Goal: Task Accomplishment & Management: Complete application form

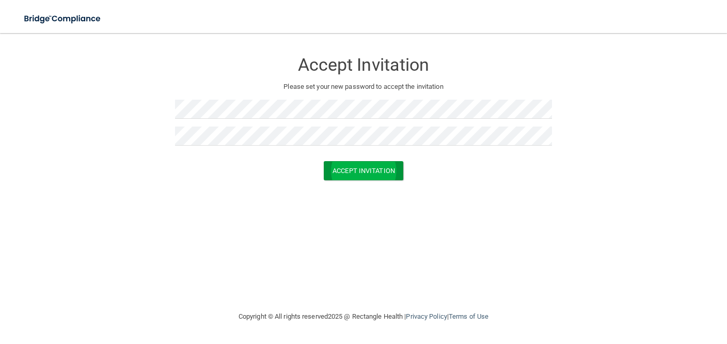
click at [375, 171] on button "Accept Invitation" at bounding box center [364, 170] width 80 height 19
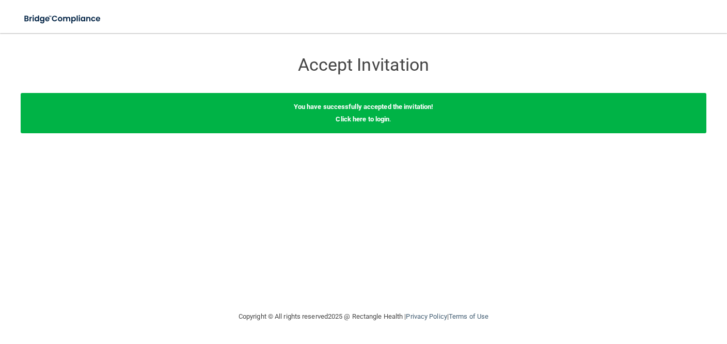
click at [367, 125] on div "You have successfully accepted the invitation! Click here to login ." at bounding box center [364, 113] width 686 height 40
click at [369, 118] on link "Click here to login" at bounding box center [363, 119] width 54 height 8
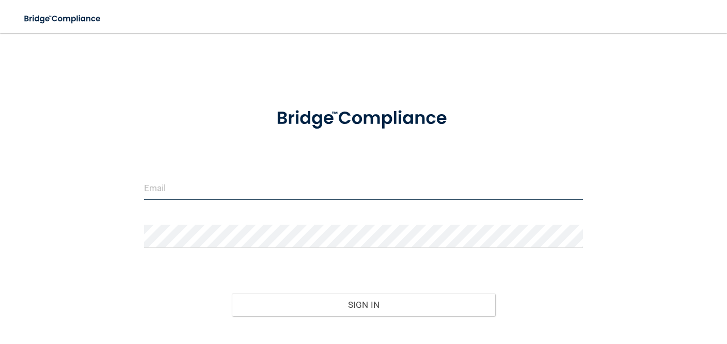
type input "[DOMAIN_NAME][EMAIL_ADDRESS][DOMAIN_NAME]"
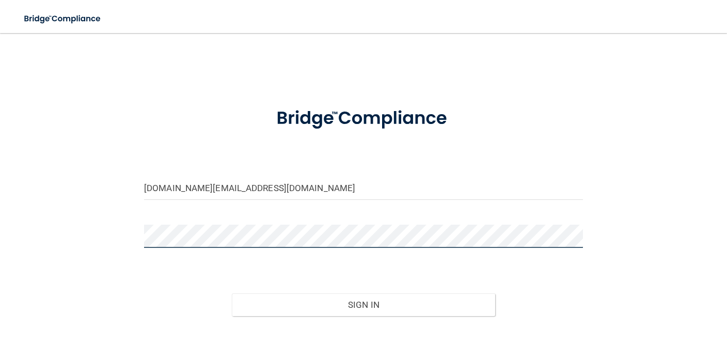
click at [363, 304] on button "Sign In" at bounding box center [363, 304] width 263 height 23
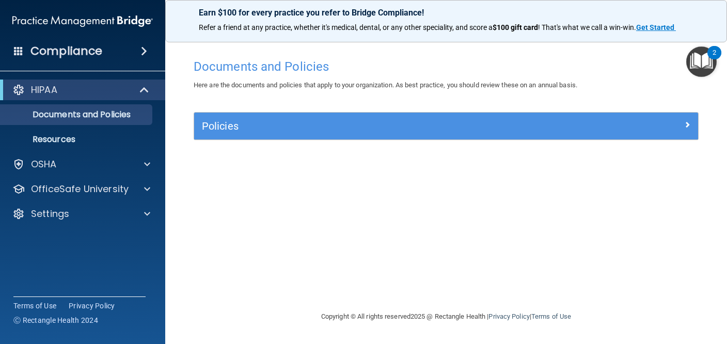
click at [690, 125] on div at bounding box center [635, 124] width 126 height 12
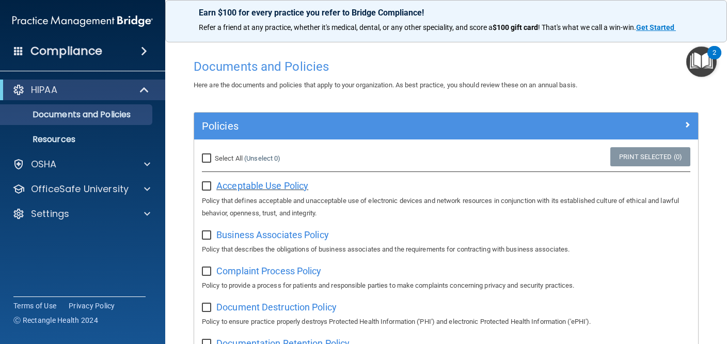
click at [234, 184] on span "Acceptable Use Policy" at bounding box center [262, 185] width 92 height 11
click at [207, 158] on input "Select All (Unselect 0) Unselect All" at bounding box center [208, 158] width 12 height 8
checkbox input "true"
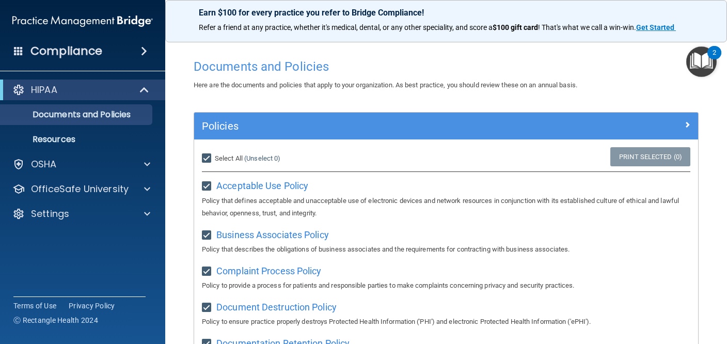
checkbox input "true"
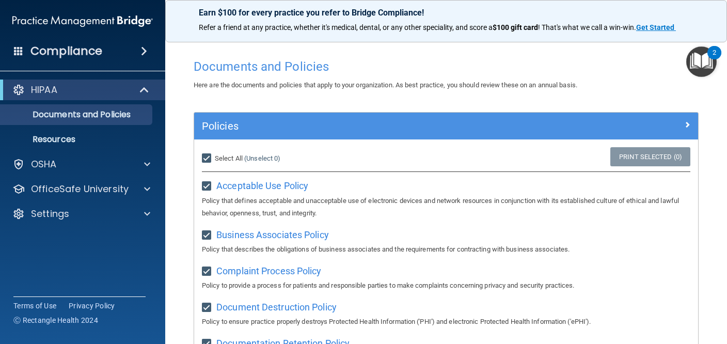
checkbox input "true"
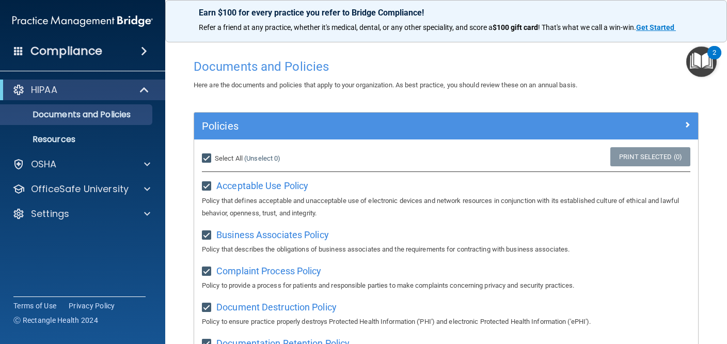
checkbox input "true"
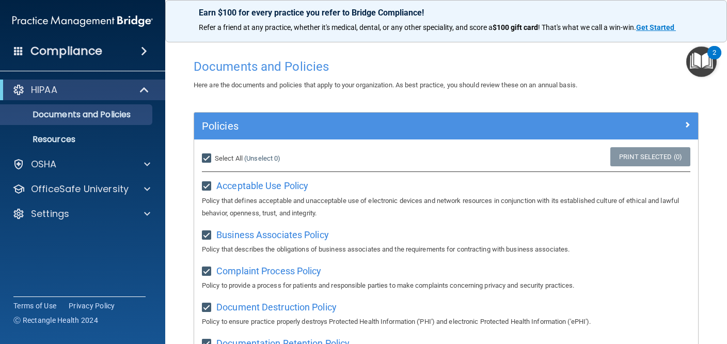
checkbox input "true"
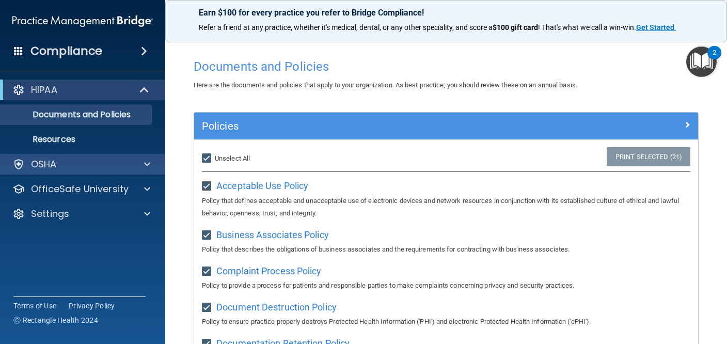
click at [154, 163] on div at bounding box center [146, 164] width 26 height 12
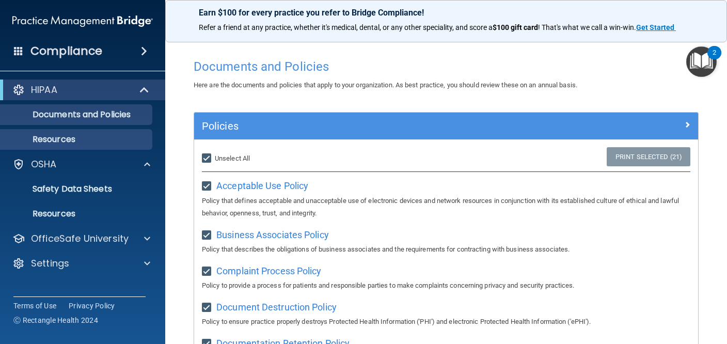
click at [92, 140] on p "Resources" at bounding box center [77, 139] width 141 height 10
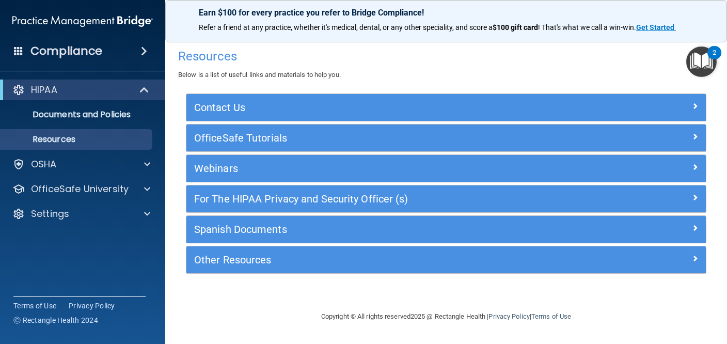
click at [696, 104] on span at bounding box center [695, 106] width 6 height 12
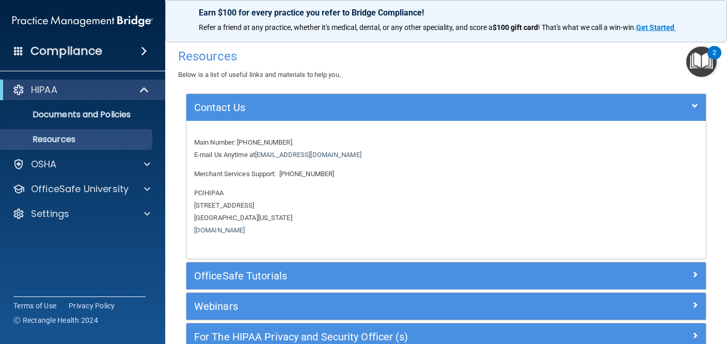
click at [695, 106] on span at bounding box center [695, 106] width 6 height 12
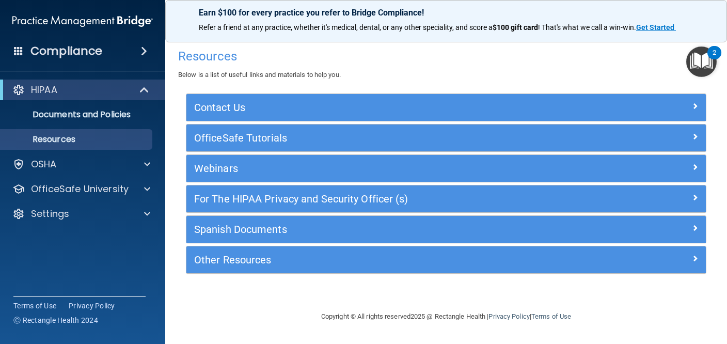
click at [696, 137] on span at bounding box center [695, 136] width 6 height 12
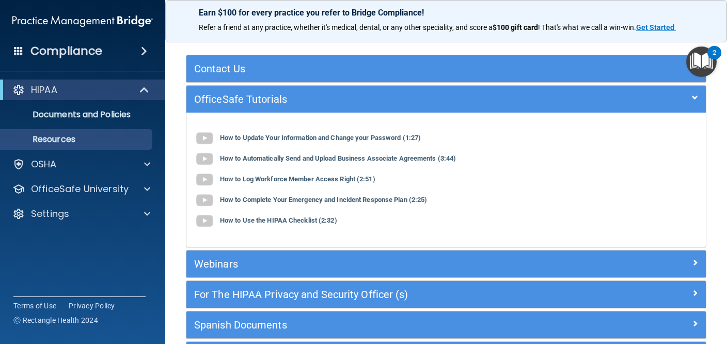
scroll to position [40, 0]
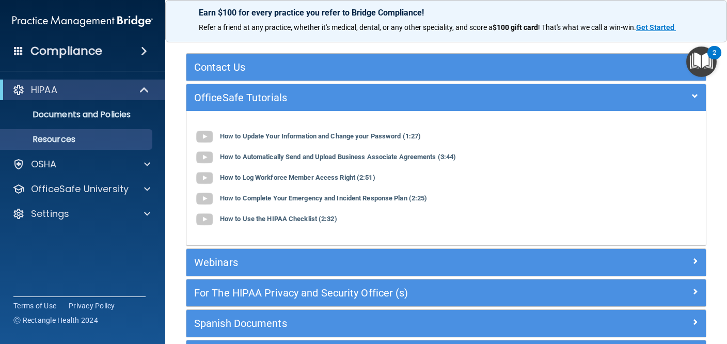
click at [693, 262] on span at bounding box center [695, 261] width 6 height 12
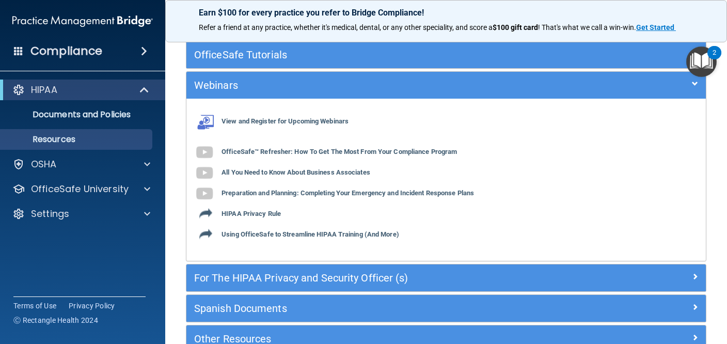
scroll to position [106, 0]
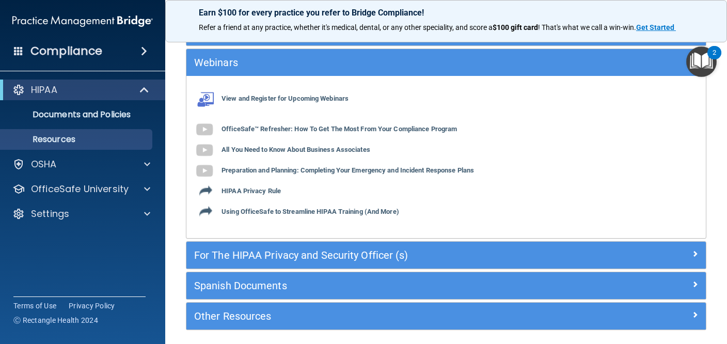
click at [695, 253] on span at bounding box center [695, 253] width 6 height 12
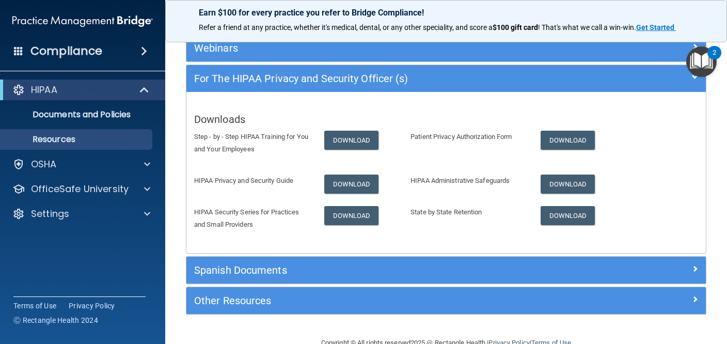
scroll to position [126, 0]
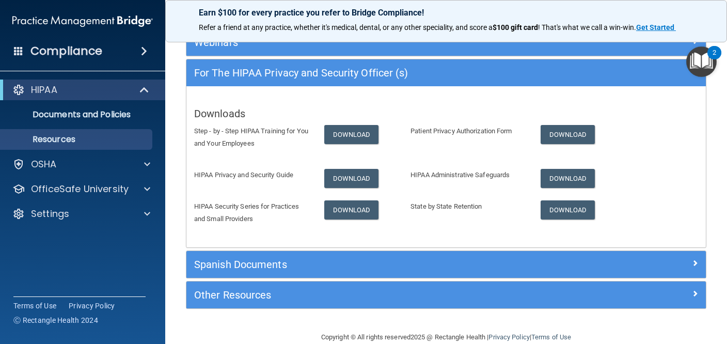
click at [695, 260] on span at bounding box center [695, 263] width 6 height 12
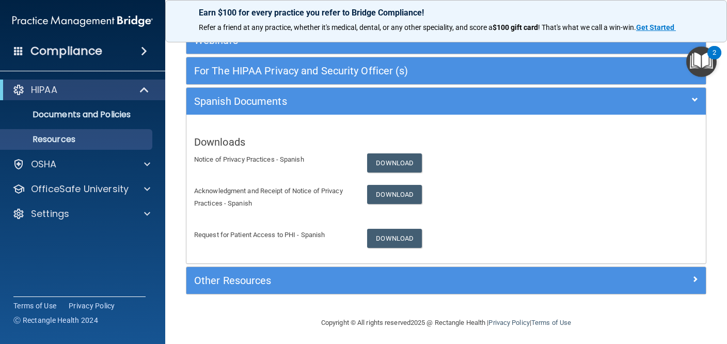
scroll to position [128, 0]
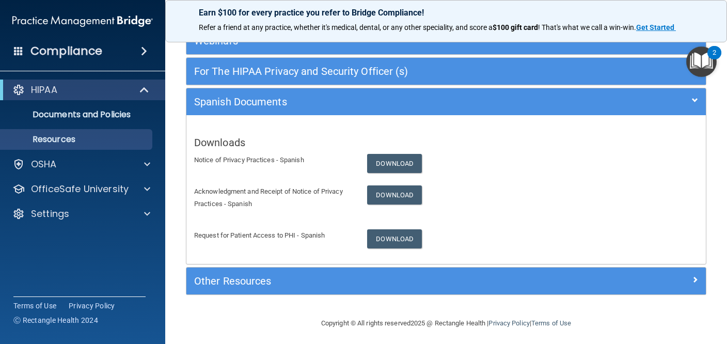
click at [697, 279] on span at bounding box center [695, 279] width 6 height 12
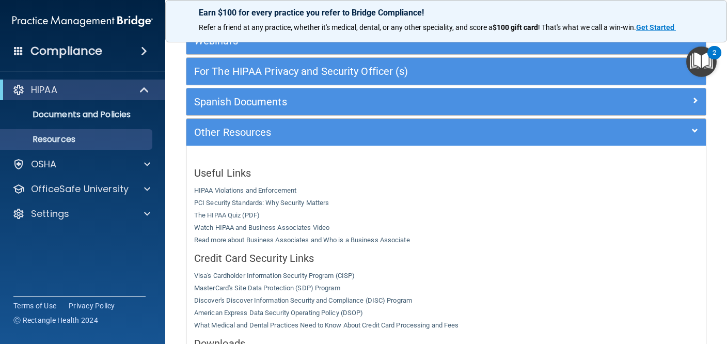
click at [691, 130] on div at bounding box center [641, 130] width 130 height 12
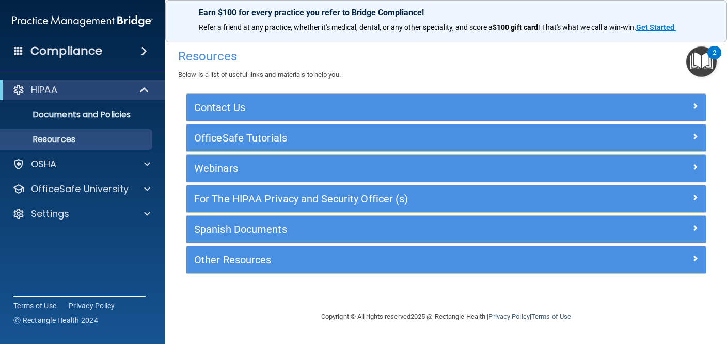
scroll to position [0, 0]
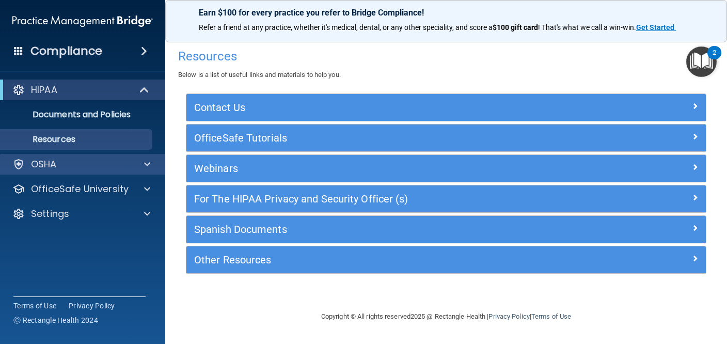
click at [147, 168] on span at bounding box center [147, 164] width 6 height 12
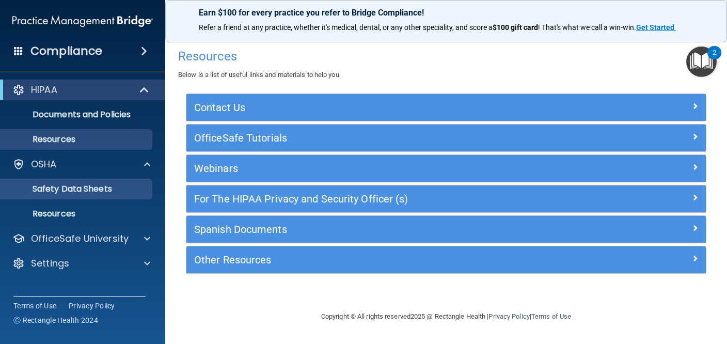
click at [115, 185] on p "Safety Data Sheets" at bounding box center [77, 189] width 141 height 10
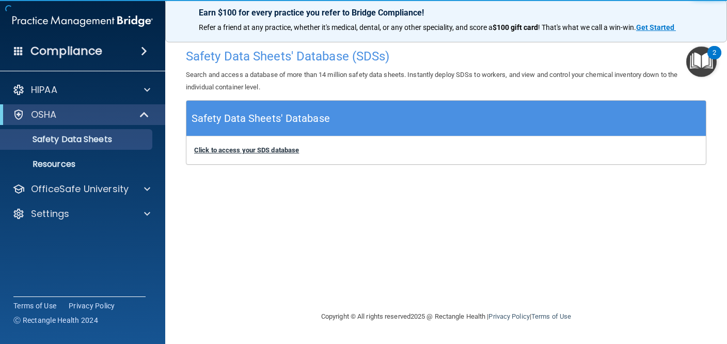
click at [249, 152] on b "Click to access your SDS database" at bounding box center [246, 150] width 105 height 8
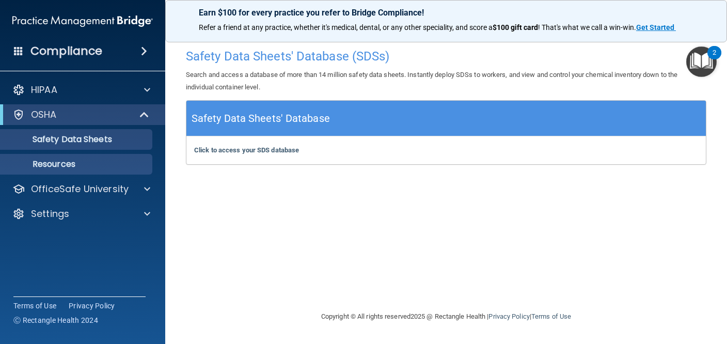
click at [85, 170] on link "Resources" at bounding box center [71, 164] width 163 height 21
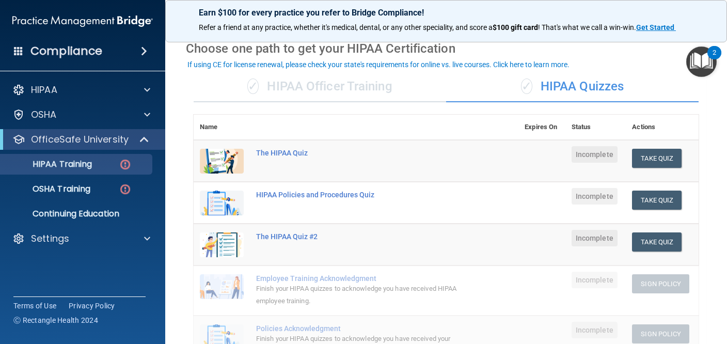
scroll to position [37, 0]
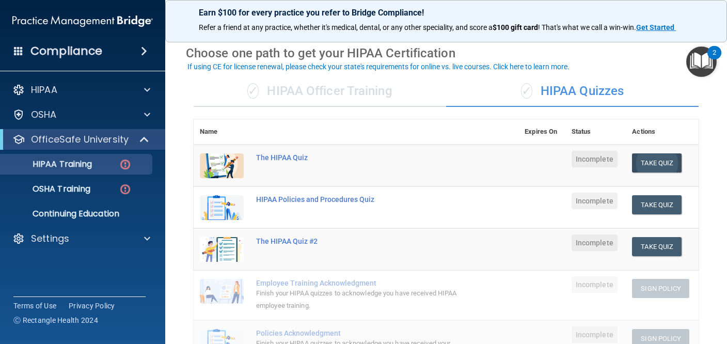
click at [651, 165] on button "Take Quiz" at bounding box center [657, 162] width 50 height 19
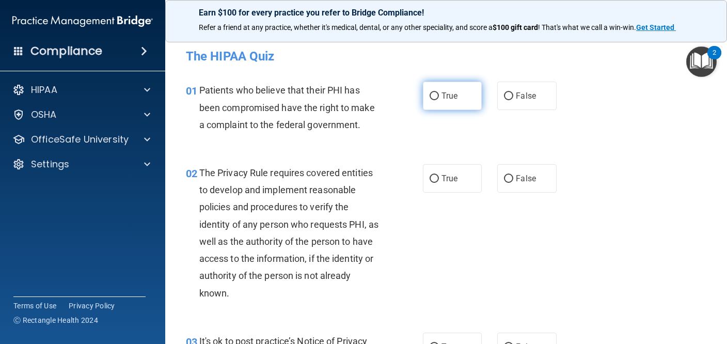
click at [448, 100] on span "True" at bounding box center [449, 96] width 16 height 10
click at [439, 100] on input "True" at bounding box center [434, 96] width 9 height 8
radio input "true"
click at [433, 178] on input "True" at bounding box center [434, 179] width 9 height 8
radio input "true"
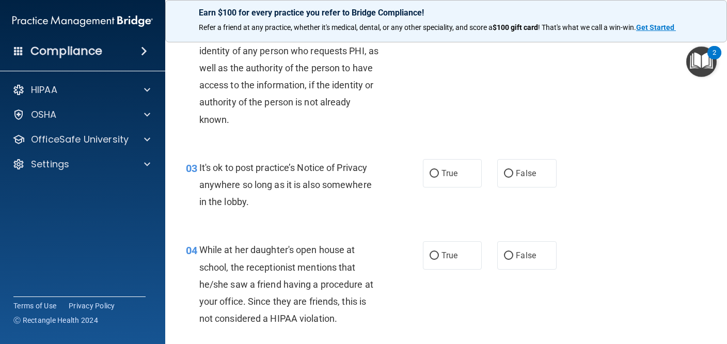
scroll to position [175, 0]
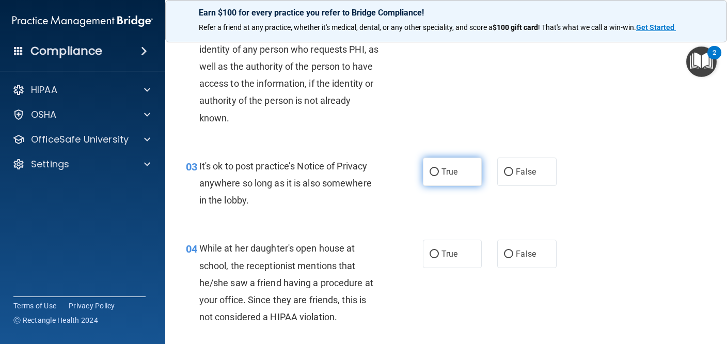
click at [461, 177] on label "True" at bounding box center [452, 171] width 59 height 28
click at [439, 176] on input "True" at bounding box center [434, 172] width 9 height 8
radio input "true"
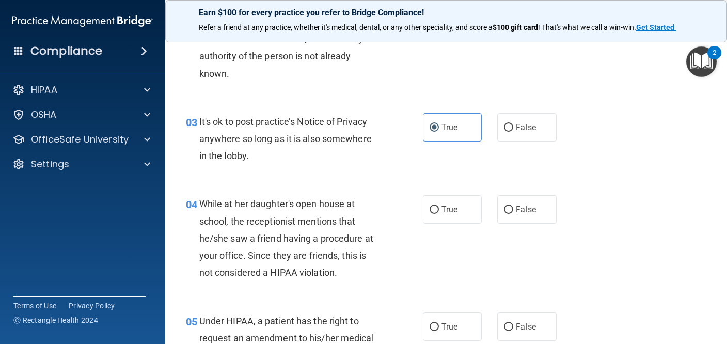
scroll to position [223, 0]
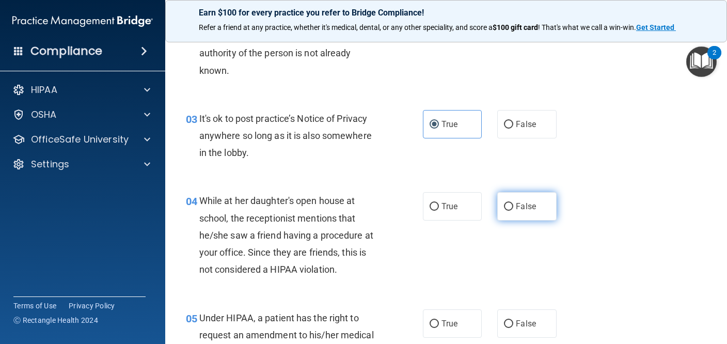
click at [520, 204] on span "False" at bounding box center [526, 206] width 20 height 10
click at [513, 204] on input "False" at bounding box center [508, 207] width 9 height 8
radio input "true"
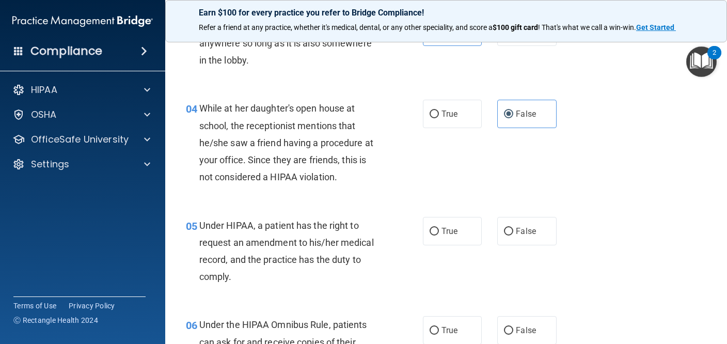
scroll to position [317, 0]
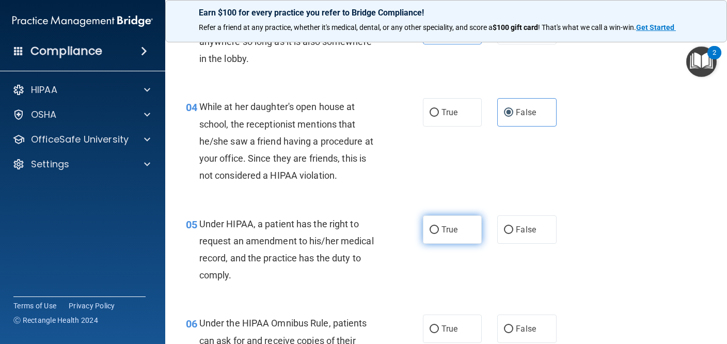
click at [473, 231] on label "True" at bounding box center [452, 229] width 59 height 28
click at [439, 231] on input "True" at bounding box center [434, 230] width 9 height 8
radio input "true"
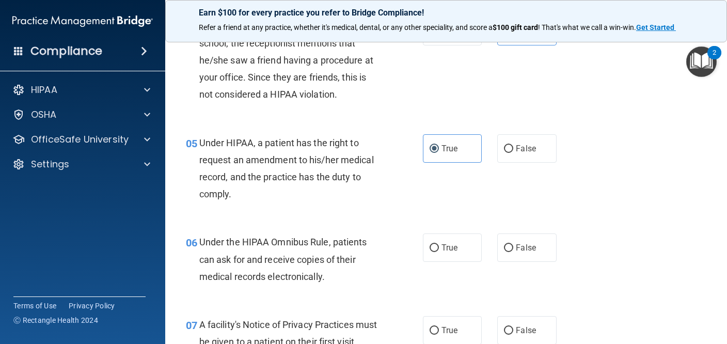
scroll to position [398, 0]
click at [459, 254] on label "True" at bounding box center [452, 247] width 59 height 28
click at [439, 251] on input "True" at bounding box center [434, 248] width 9 height 8
radio input "true"
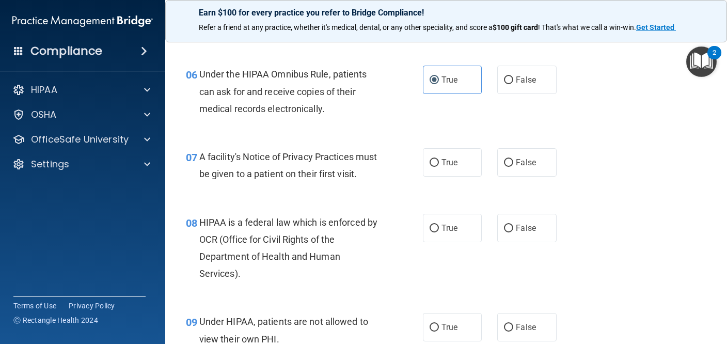
scroll to position [564, 0]
click at [461, 164] on label "True" at bounding box center [452, 163] width 59 height 28
click at [439, 164] on input "True" at bounding box center [434, 164] width 9 height 8
radio input "true"
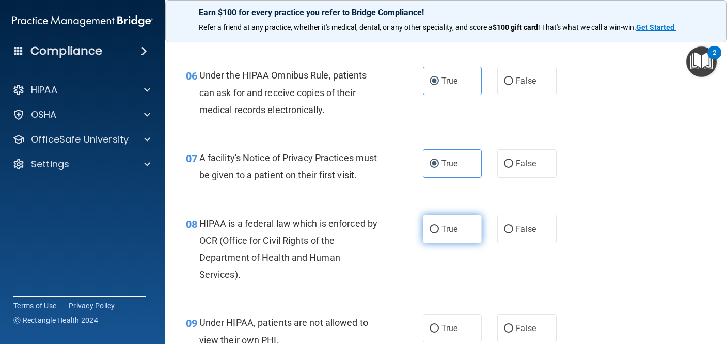
click at [470, 228] on label "True" at bounding box center [452, 229] width 59 height 28
click at [439, 228] on input "True" at bounding box center [434, 230] width 9 height 8
radio input "true"
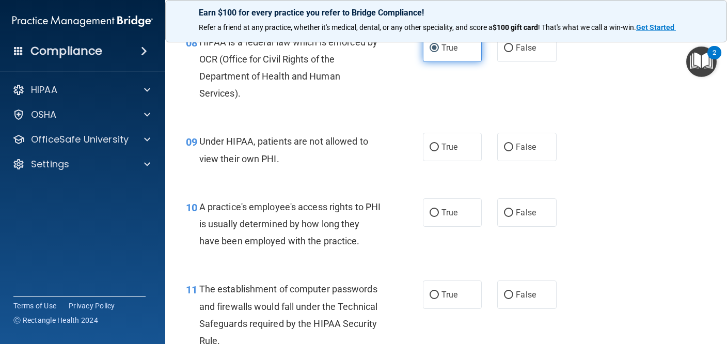
scroll to position [749, 0]
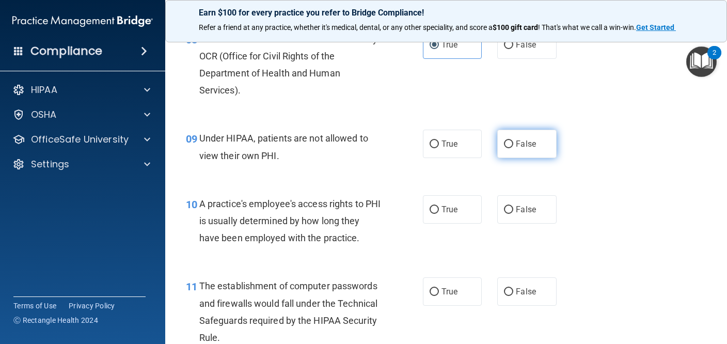
click at [539, 152] on label "False" at bounding box center [526, 144] width 59 height 28
click at [513, 148] on input "False" at bounding box center [508, 144] width 9 height 8
radio input "true"
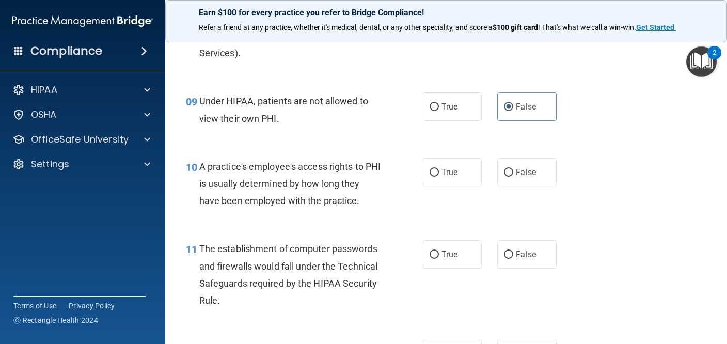
scroll to position [790, 0]
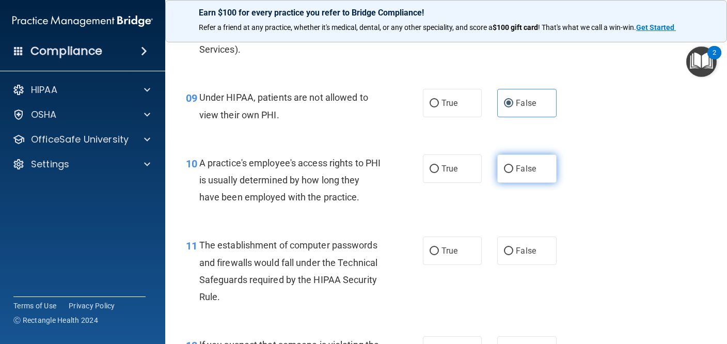
click at [522, 165] on span "False" at bounding box center [526, 169] width 20 height 10
click at [513, 165] on input "False" at bounding box center [508, 169] width 9 height 8
radio input "true"
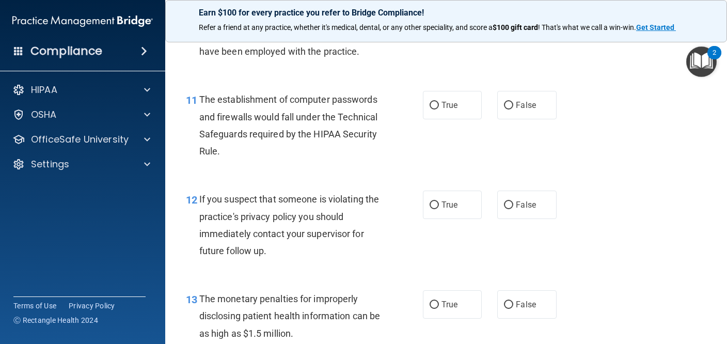
scroll to position [941, 0]
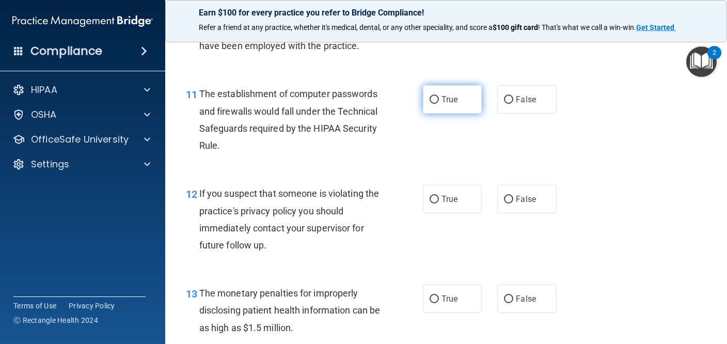
click at [459, 91] on label "True" at bounding box center [452, 99] width 59 height 28
click at [439, 96] on input "True" at bounding box center [434, 100] width 9 height 8
radio input "true"
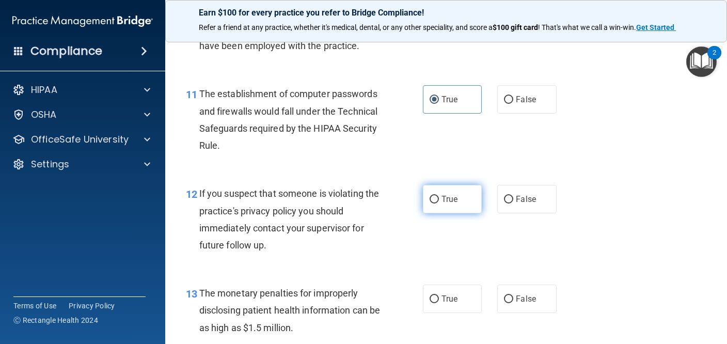
click at [464, 194] on label "True" at bounding box center [452, 199] width 59 height 28
click at [439, 196] on input "True" at bounding box center [434, 200] width 9 height 8
radio input "true"
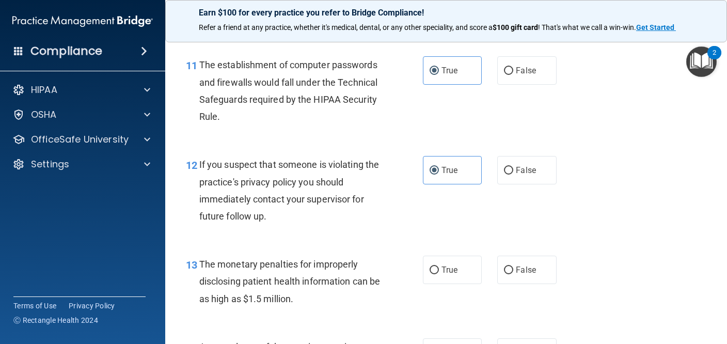
scroll to position [984, 0]
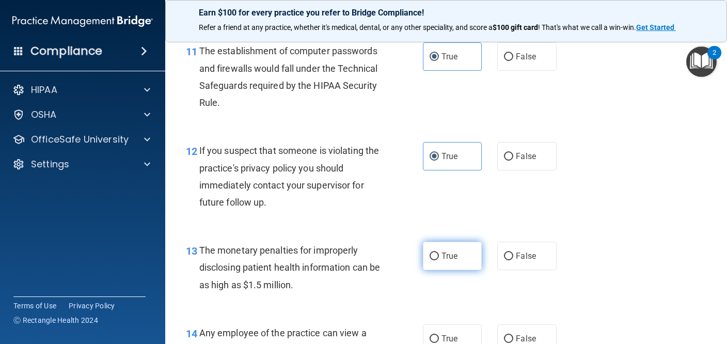
click at [467, 244] on label "True" at bounding box center [452, 256] width 59 height 28
click at [439, 253] on input "True" at bounding box center [434, 257] width 9 height 8
radio input "true"
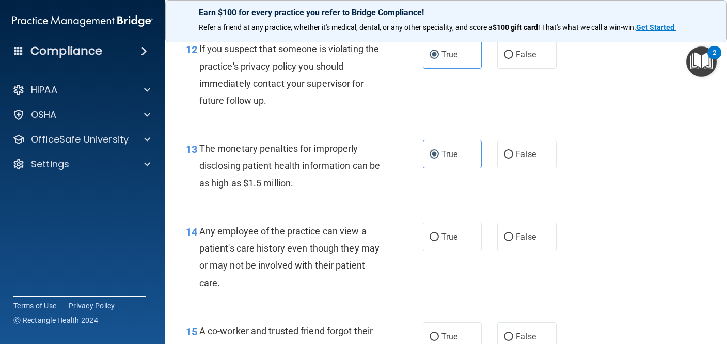
scroll to position [1086, 0]
click at [535, 231] on span "False" at bounding box center [526, 236] width 20 height 10
click at [513, 233] on input "False" at bounding box center [508, 237] width 9 height 8
radio input "true"
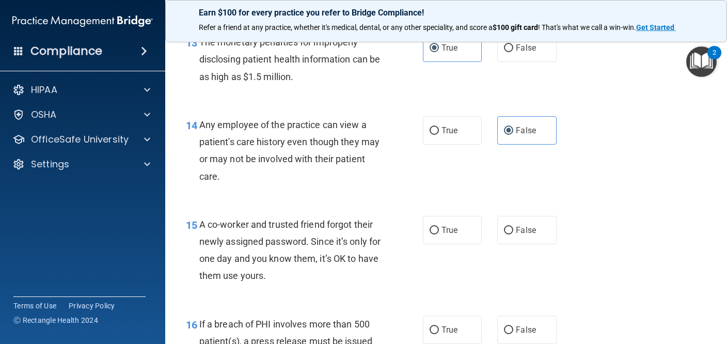
scroll to position [1194, 0]
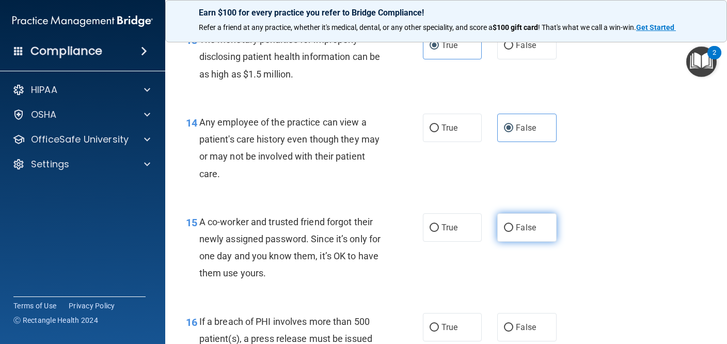
click at [518, 226] on span "False" at bounding box center [526, 228] width 20 height 10
click at [513, 226] on input "False" at bounding box center [508, 228] width 9 height 8
radio input "true"
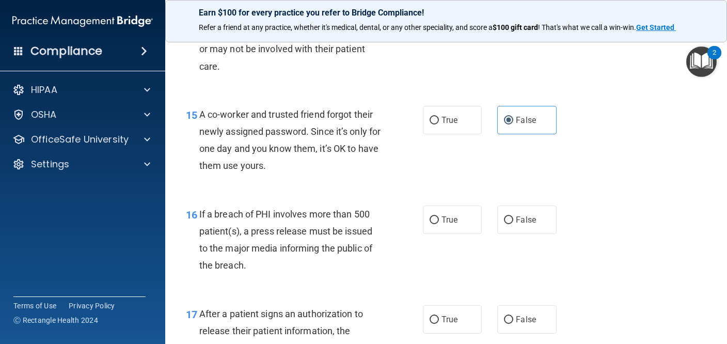
scroll to position [1302, 0]
click at [447, 215] on span "True" at bounding box center [449, 219] width 16 height 10
click at [439, 216] on input "True" at bounding box center [434, 220] width 9 height 8
radio input "true"
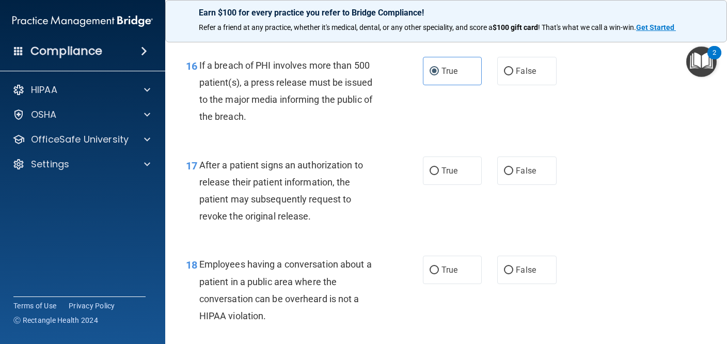
scroll to position [1455, 0]
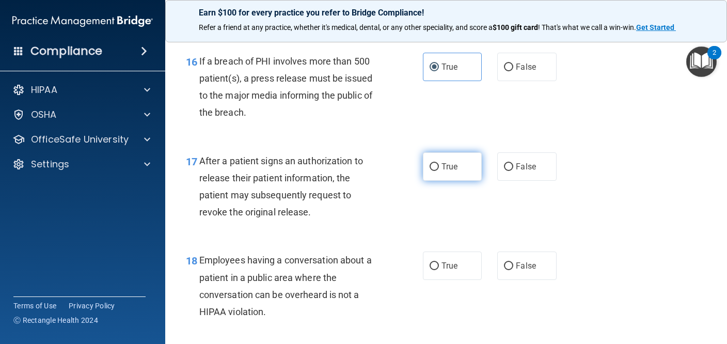
click at [453, 168] on label "True" at bounding box center [452, 166] width 59 height 28
click at [439, 168] on input "True" at bounding box center [434, 167] width 9 height 8
radio input "true"
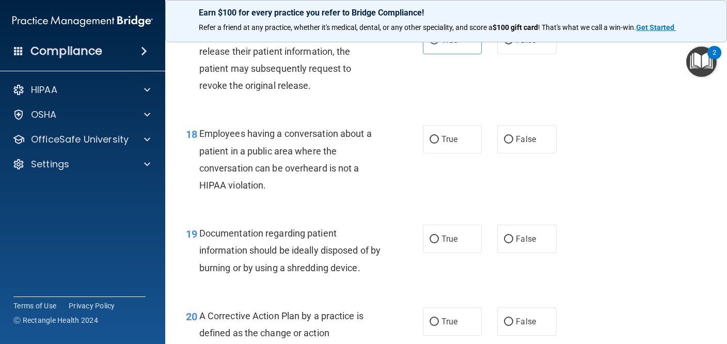
scroll to position [1582, 0]
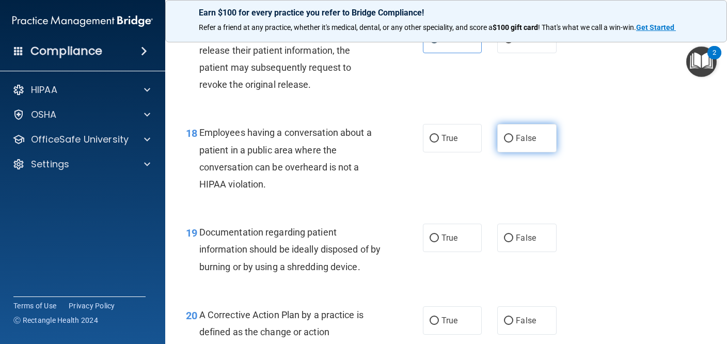
click at [532, 133] on span "False" at bounding box center [526, 138] width 20 height 10
click at [513, 135] on input "False" at bounding box center [508, 139] width 9 height 8
radio input "true"
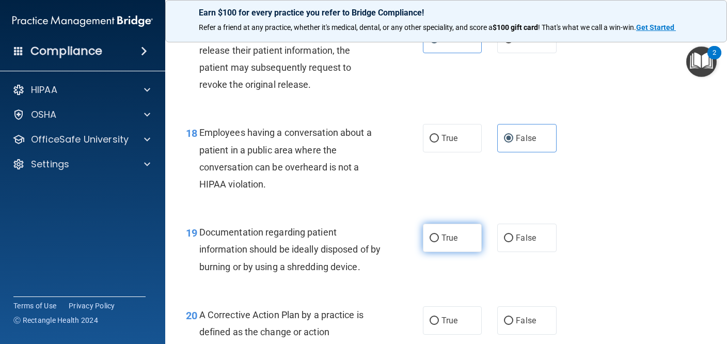
click at [455, 238] on label "True" at bounding box center [452, 238] width 59 height 28
click at [439, 238] on input "True" at bounding box center [434, 238] width 9 height 8
radio input "true"
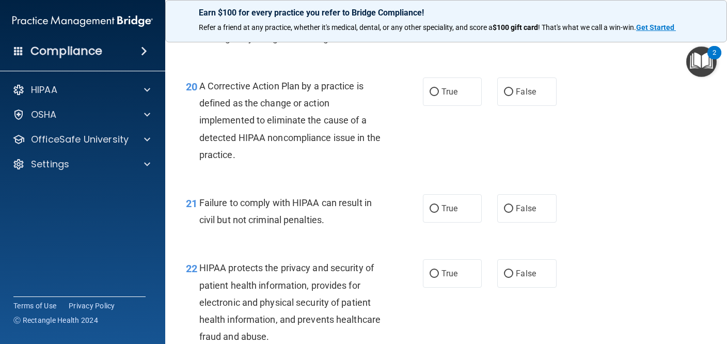
scroll to position [1813, 0]
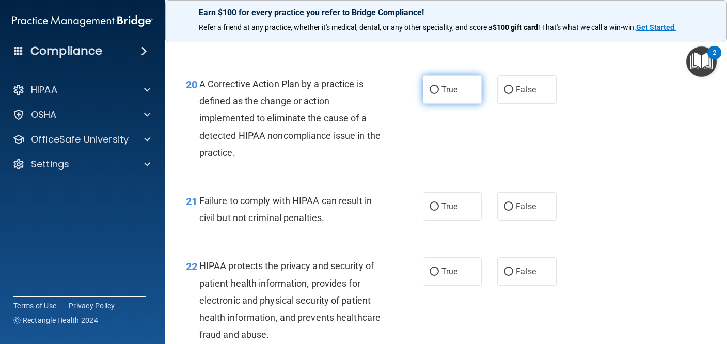
click at [477, 86] on label "True" at bounding box center [452, 89] width 59 height 28
click at [439, 86] on input "True" at bounding box center [434, 90] width 9 height 8
radio input "true"
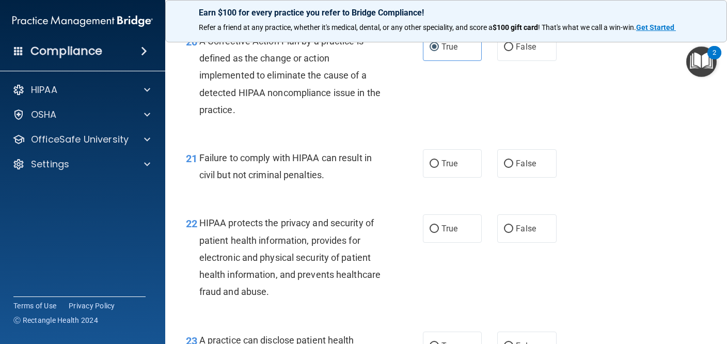
scroll to position [1856, 0]
click at [522, 158] on span "False" at bounding box center [526, 163] width 20 height 10
click at [513, 160] on input "False" at bounding box center [508, 164] width 9 height 8
radio input "true"
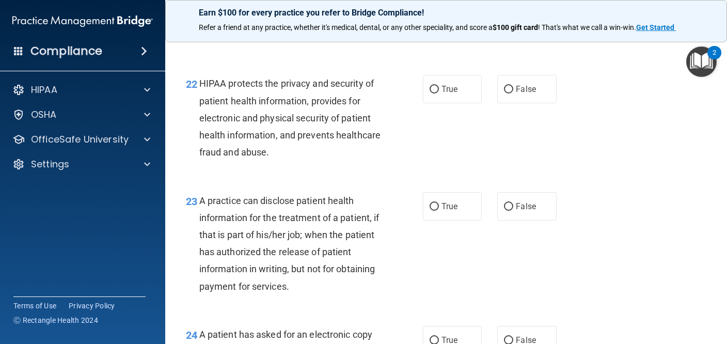
scroll to position [1998, 0]
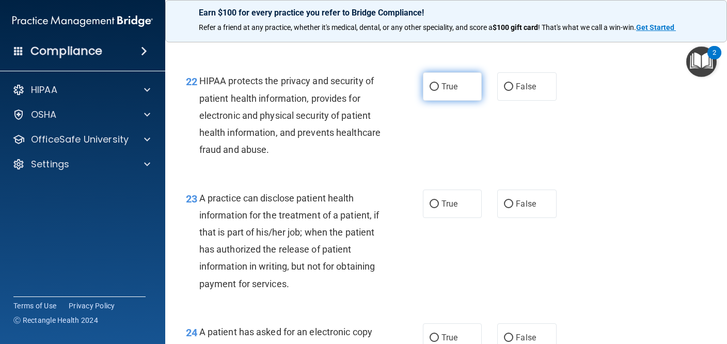
click at [456, 86] on label "True" at bounding box center [452, 86] width 59 height 28
click at [439, 86] on input "True" at bounding box center [434, 87] width 9 height 8
radio input "true"
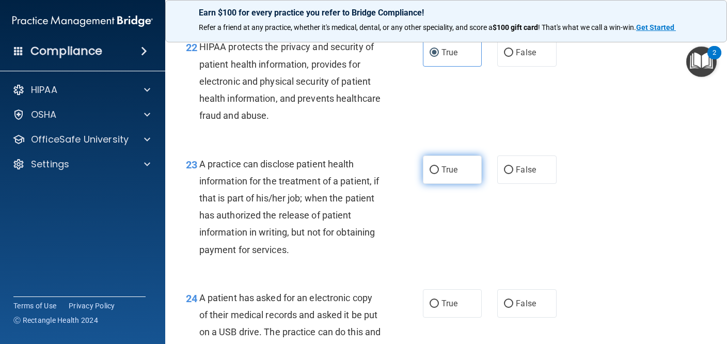
scroll to position [2024, 0]
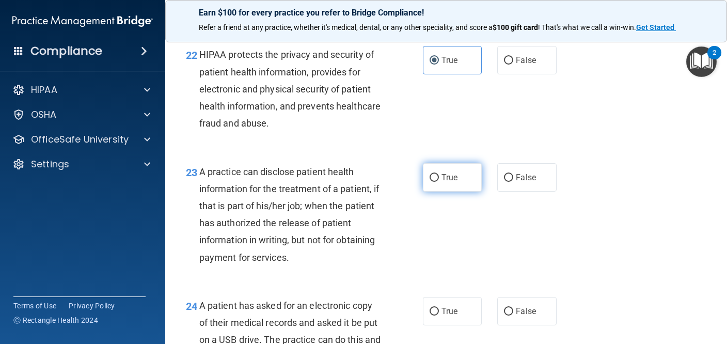
click at [448, 172] on span "True" at bounding box center [449, 177] width 16 height 10
click at [439, 174] on input "True" at bounding box center [434, 178] width 9 height 8
radio input "true"
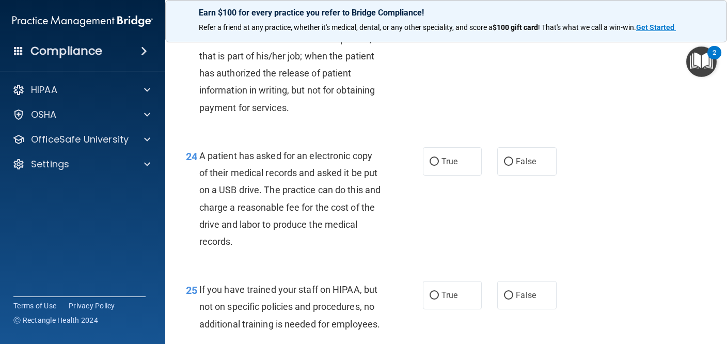
scroll to position [2175, 0]
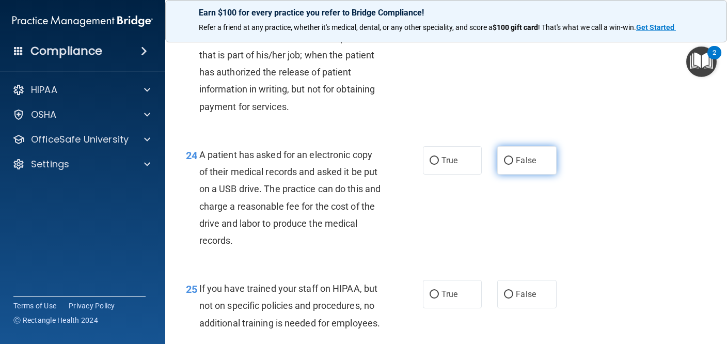
click at [542, 154] on label "False" at bounding box center [526, 160] width 59 height 28
click at [513, 157] on input "False" at bounding box center [508, 161] width 9 height 8
radio input "true"
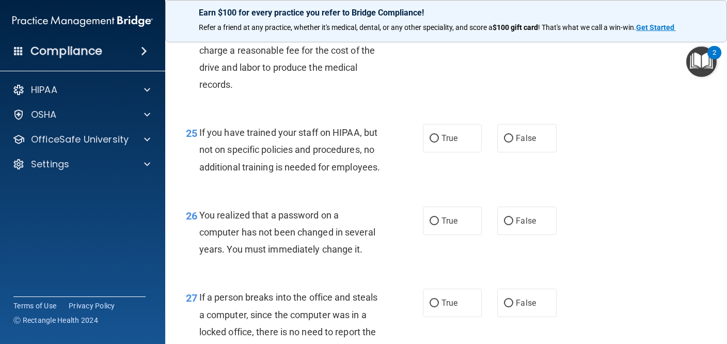
scroll to position [2338, 0]
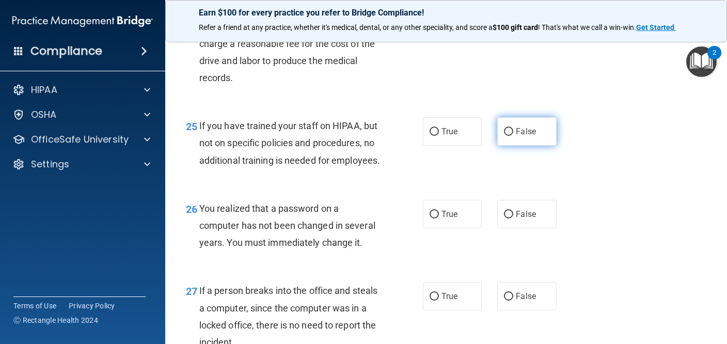
click at [522, 126] on label "False" at bounding box center [526, 131] width 59 height 28
click at [513, 128] on input "False" at bounding box center [508, 132] width 9 height 8
radio input "true"
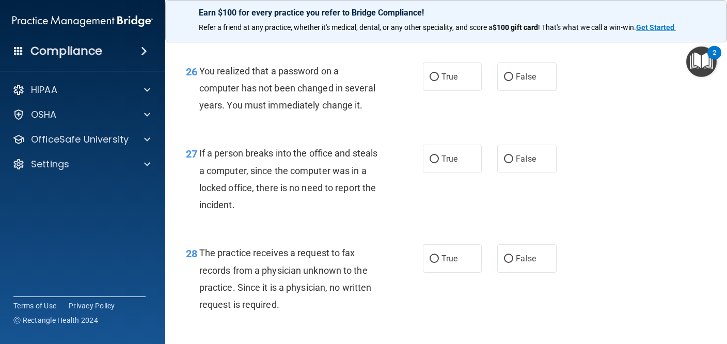
scroll to position [2475, 0]
click at [452, 81] on span "True" at bounding box center [449, 76] width 16 height 10
click at [439, 81] on input "True" at bounding box center [434, 77] width 9 height 8
radio input "true"
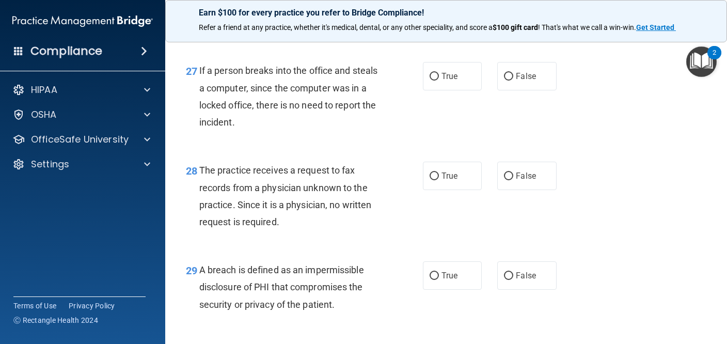
scroll to position [2563, 0]
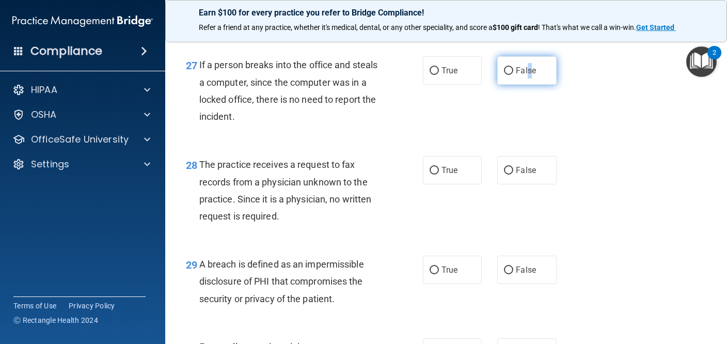
click at [530, 75] on span "False" at bounding box center [526, 71] width 20 height 10
click at [513, 75] on input "False" at bounding box center [508, 71] width 9 height 8
radio input "true"
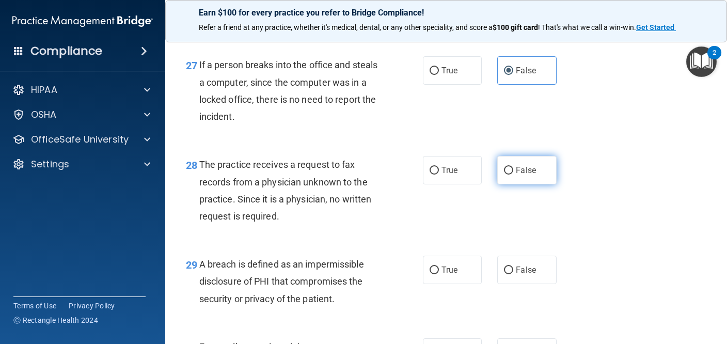
click at [522, 182] on label "False" at bounding box center [526, 170] width 59 height 28
click at [513, 175] on input "False" at bounding box center [508, 171] width 9 height 8
radio input "true"
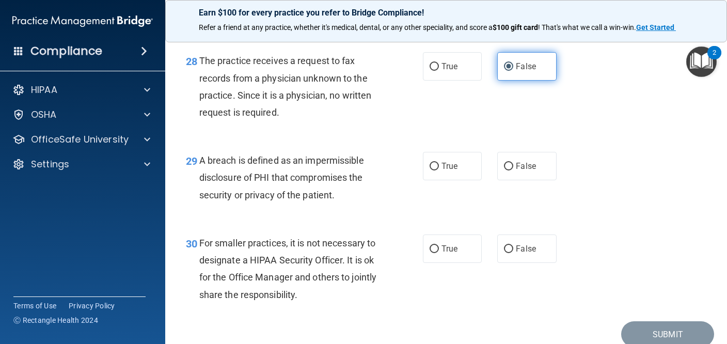
scroll to position [2668, 0]
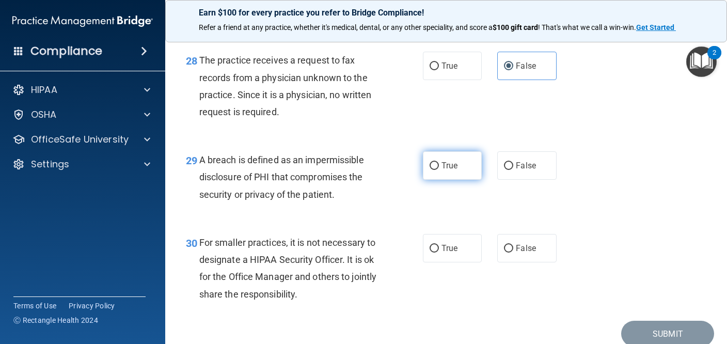
click at [474, 163] on label "True" at bounding box center [452, 165] width 59 height 28
click at [439, 163] on input "True" at bounding box center [434, 166] width 9 height 8
radio input "true"
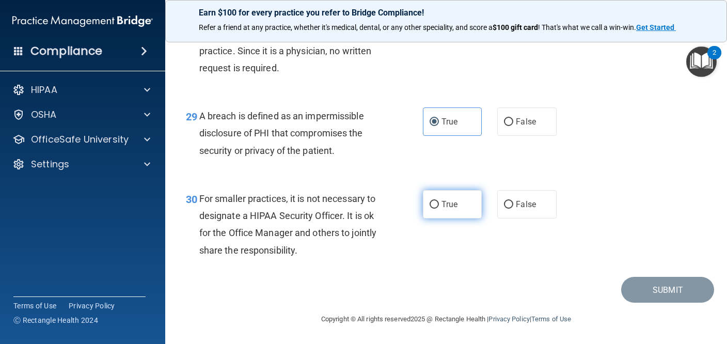
scroll to position [2715, 0]
click at [453, 205] on span "True" at bounding box center [449, 204] width 16 height 10
click at [439, 205] on input "True" at bounding box center [434, 205] width 9 height 8
radio input "true"
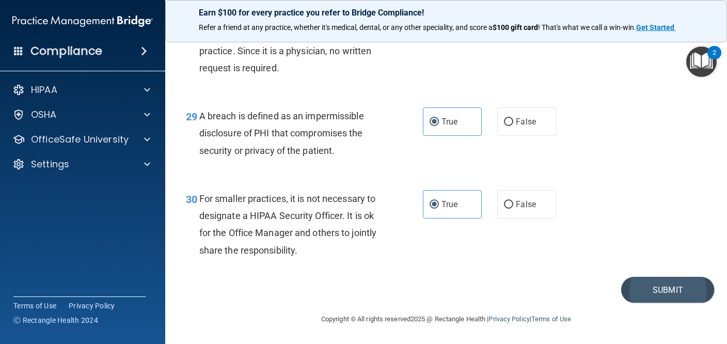
click at [671, 289] on button "Submit" at bounding box center [667, 290] width 93 height 26
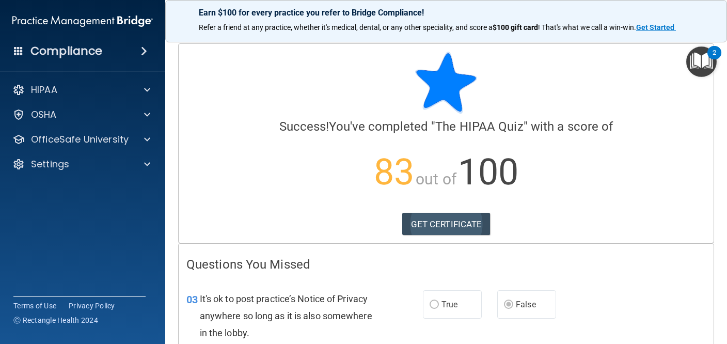
click at [454, 222] on link "GET CERTIFICATE" at bounding box center [446, 224] width 88 height 23
click at [145, 50] on span at bounding box center [144, 51] width 6 height 12
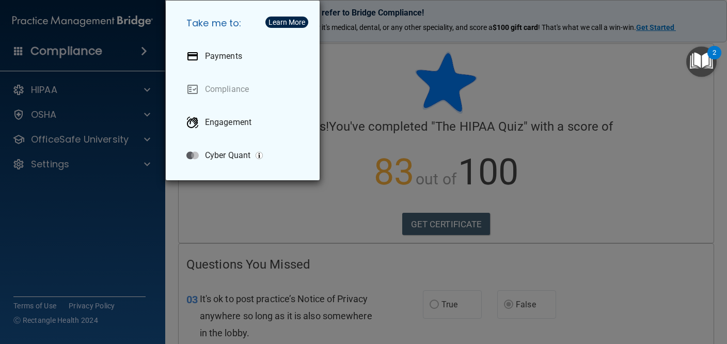
click at [93, 53] on div "Take me to: Payments Compliance Engagement Cyber Quant" at bounding box center [363, 172] width 727 height 344
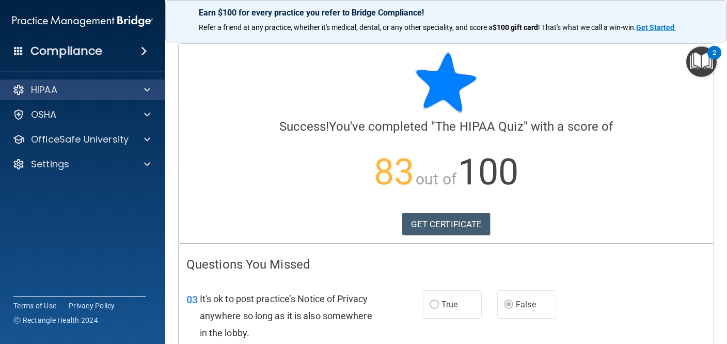
click at [133, 92] on div at bounding box center [146, 90] width 26 height 12
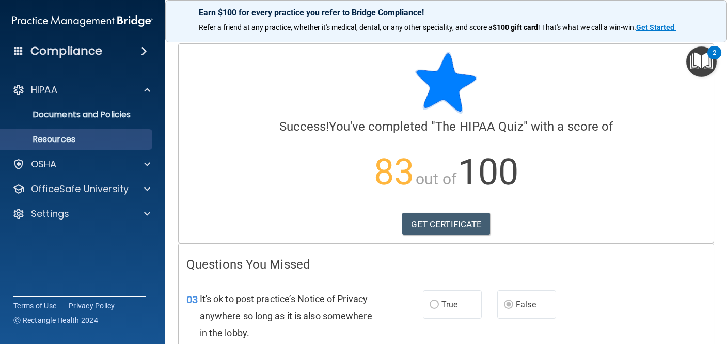
click at [72, 138] on p "Resources" at bounding box center [77, 139] width 141 height 10
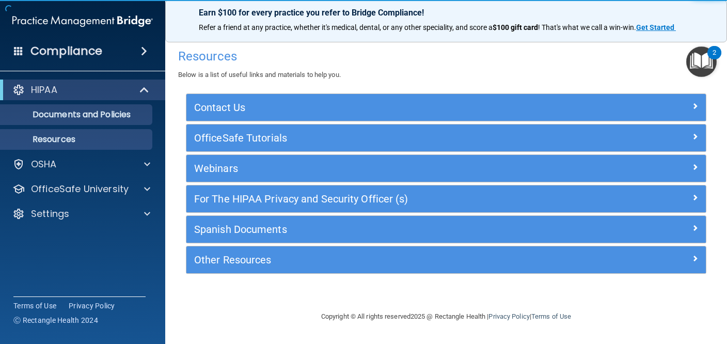
click at [86, 115] on p "Documents and Policies" at bounding box center [77, 114] width 141 height 10
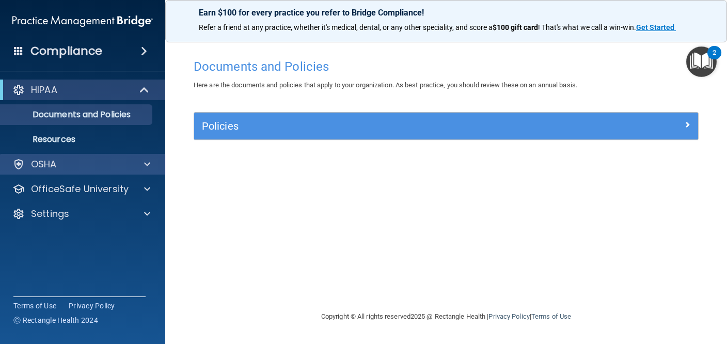
click at [103, 168] on div "OSHA" at bounding box center [69, 164] width 128 height 12
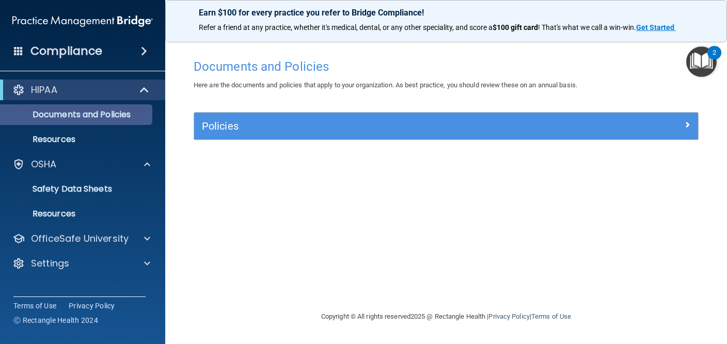
click at [108, 120] on link "Documents and Policies" at bounding box center [71, 114] width 163 height 21
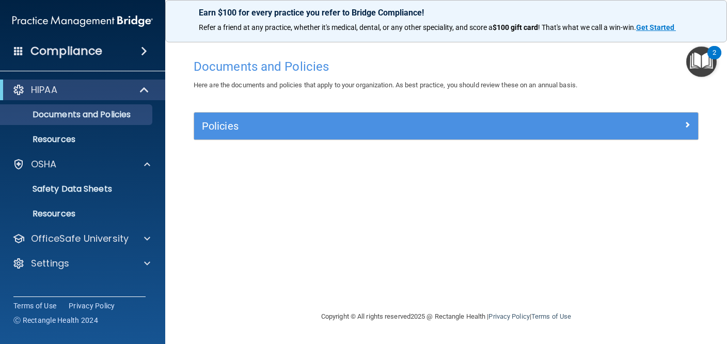
click at [276, 127] on h5 "Policies" at bounding box center [383, 125] width 362 height 11
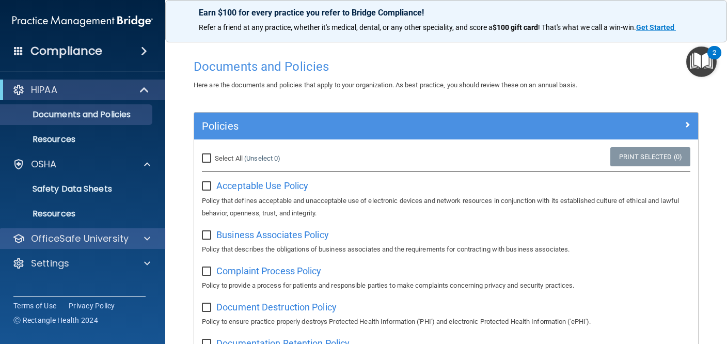
click at [119, 237] on p "OfficeSafe University" at bounding box center [80, 238] width 98 height 12
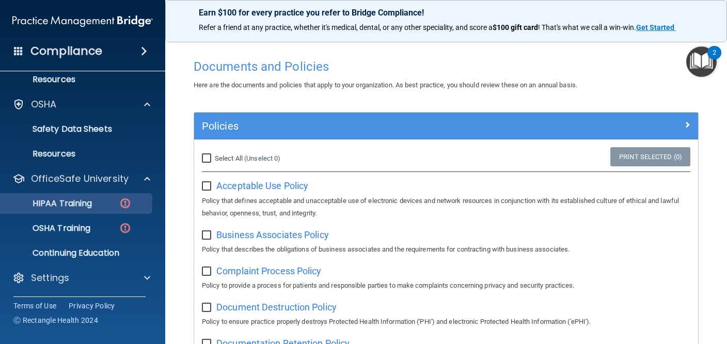
scroll to position [60, 0]
click at [87, 202] on p "HIPAA Training" at bounding box center [49, 203] width 85 height 10
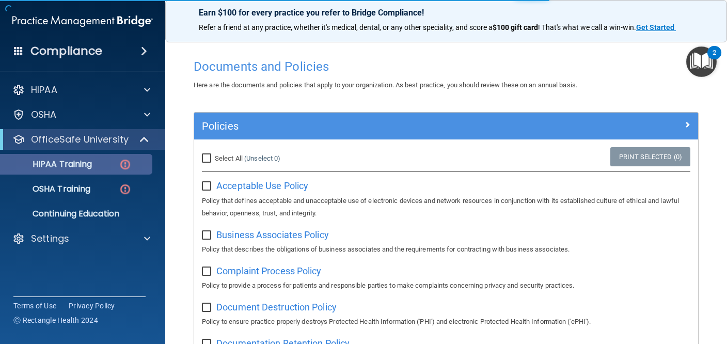
click at [82, 162] on p "HIPAA Training" at bounding box center [49, 164] width 85 height 10
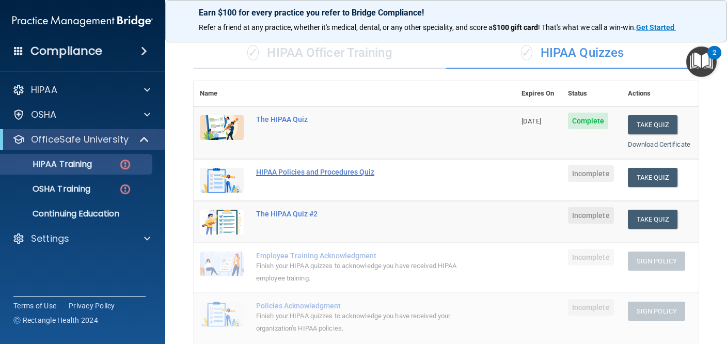
scroll to position [73, 0]
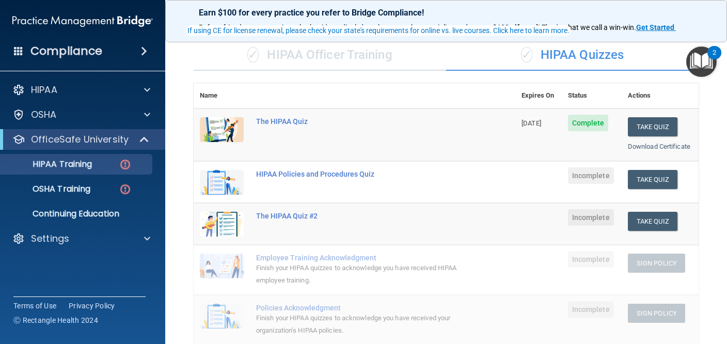
click at [302, 177] on td "HIPAA Policies and Procedures Quiz" at bounding box center [382, 182] width 265 height 42
click at [308, 172] on div "HIPAA Policies and Procedures Quiz" at bounding box center [360, 174] width 208 height 8
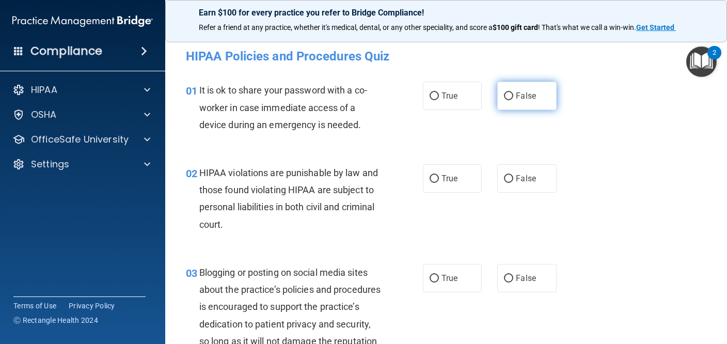
click at [527, 93] on span "False" at bounding box center [526, 96] width 20 height 10
click at [513, 93] on input "False" at bounding box center [508, 96] width 9 height 8
radio input "true"
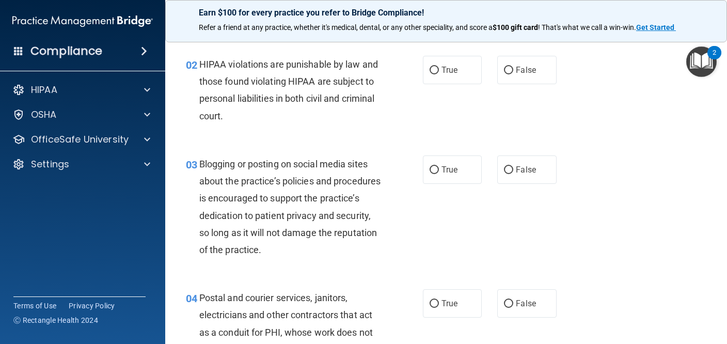
scroll to position [115, 0]
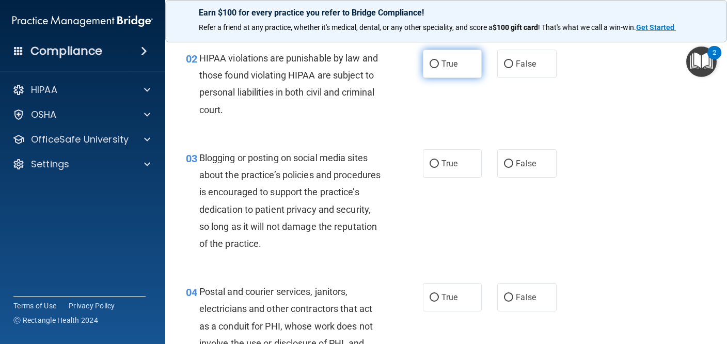
click at [464, 65] on label "True" at bounding box center [452, 64] width 59 height 28
click at [439, 65] on input "True" at bounding box center [434, 64] width 9 height 8
radio input "true"
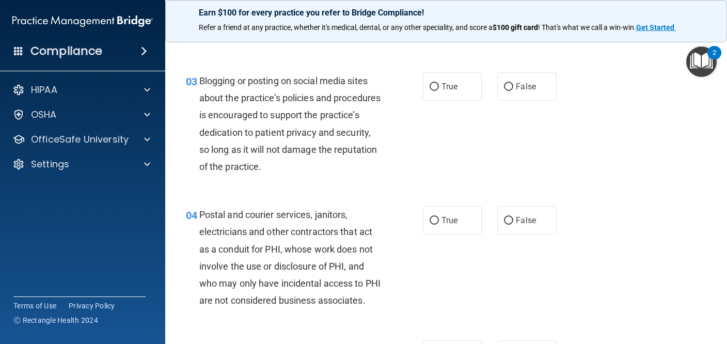
scroll to position [199, 0]
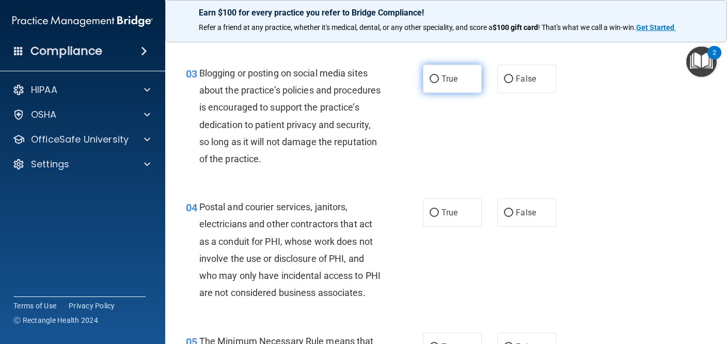
click at [469, 87] on label "True" at bounding box center [452, 79] width 59 height 28
click at [439, 83] on input "True" at bounding box center [434, 79] width 9 height 8
radio input "true"
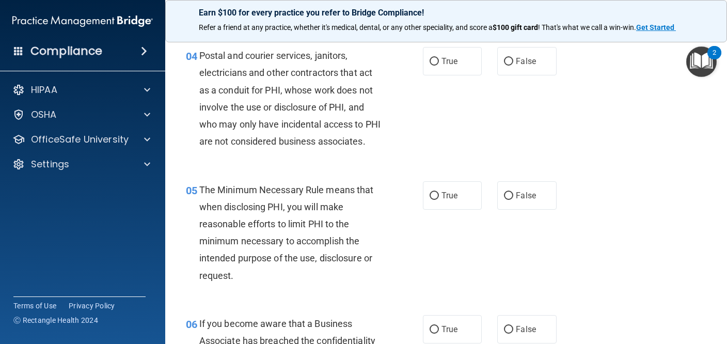
scroll to position [355, 0]
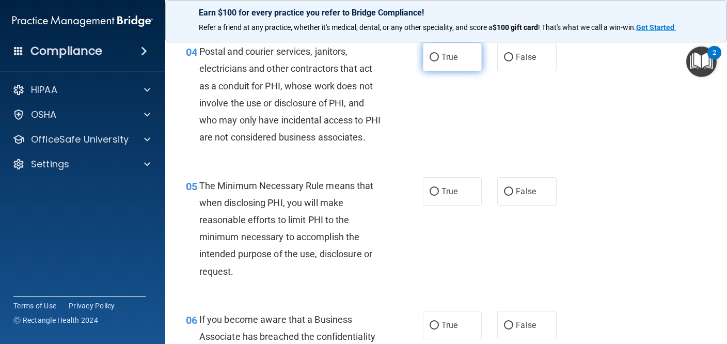
click at [476, 64] on label "True" at bounding box center [452, 57] width 59 height 28
click at [439, 61] on input "True" at bounding box center [434, 58] width 9 height 8
radio input "true"
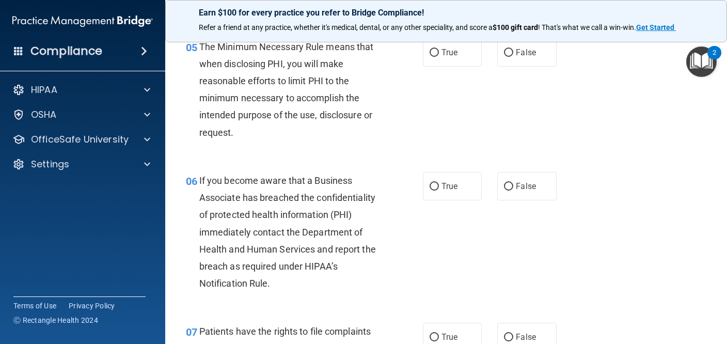
scroll to position [492, 0]
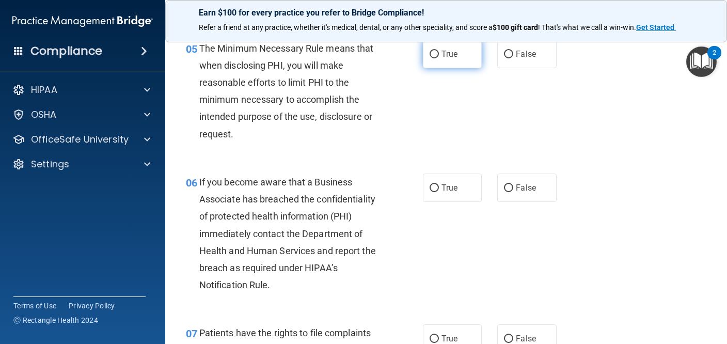
click at [461, 68] on label "True" at bounding box center [452, 54] width 59 height 28
click at [439, 58] on input "True" at bounding box center [434, 55] width 9 height 8
radio input "true"
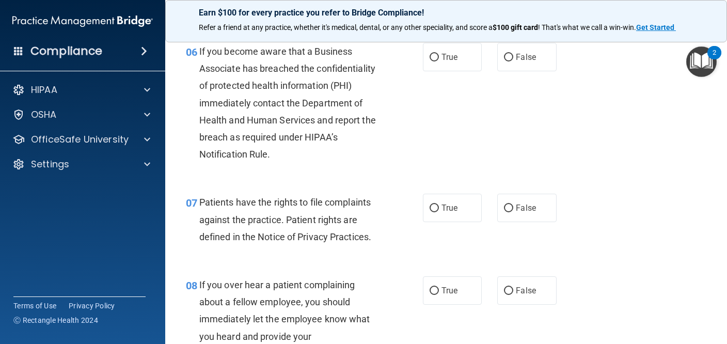
scroll to position [620, 0]
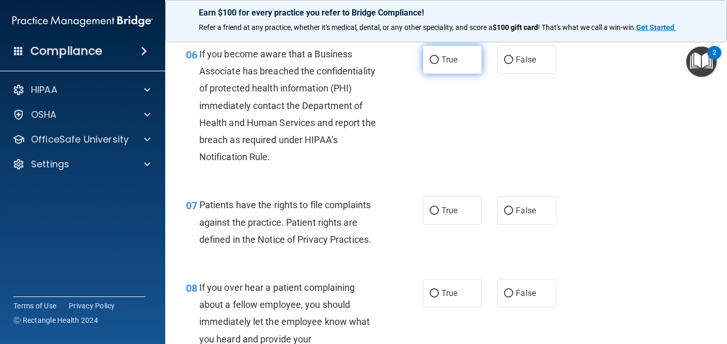
click at [434, 64] on input "True" at bounding box center [434, 60] width 9 height 8
radio input "true"
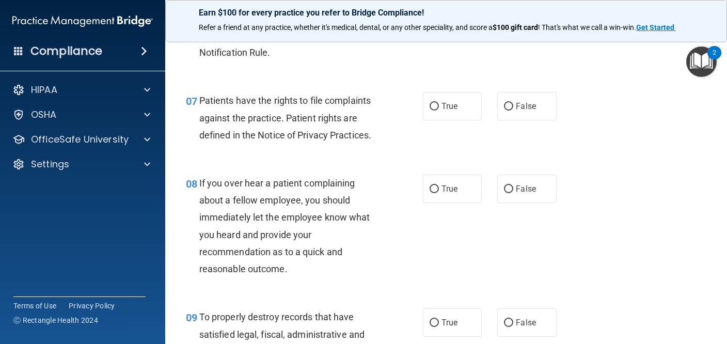
scroll to position [725, 0]
click at [469, 119] on label "True" at bounding box center [452, 105] width 59 height 28
click at [439, 109] on input "True" at bounding box center [434, 106] width 9 height 8
radio input "true"
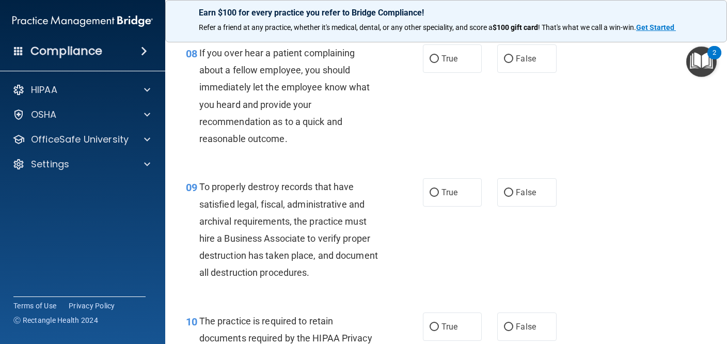
scroll to position [857, 0]
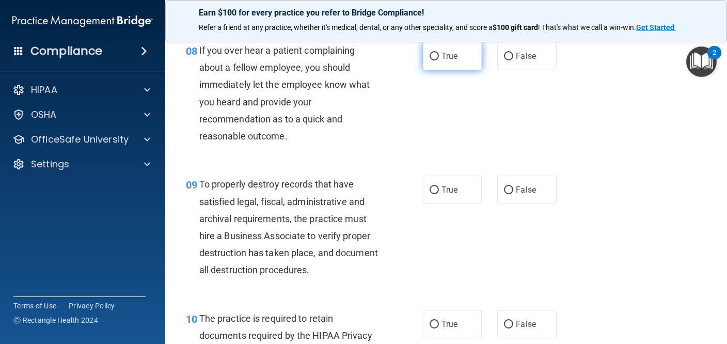
click at [450, 70] on label "True" at bounding box center [452, 56] width 59 height 28
click at [439, 60] on input "True" at bounding box center [434, 57] width 9 height 8
radio input "true"
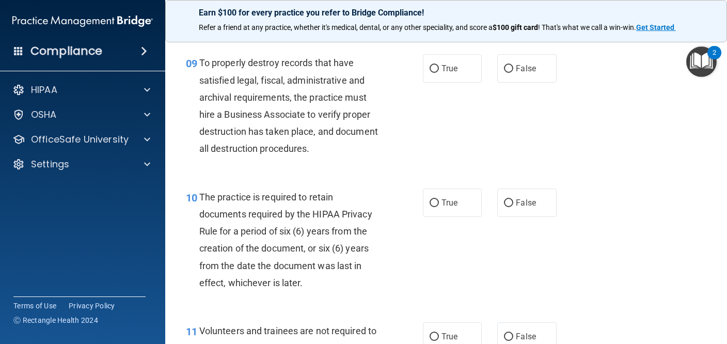
scroll to position [979, 0]
click at [470, 82] on label "True" at bounding box center [452, 68] width 59 height 28
click at [439, 72] on input "True" at bounding box center [434, 69] width 9 height 8
radio input "true"
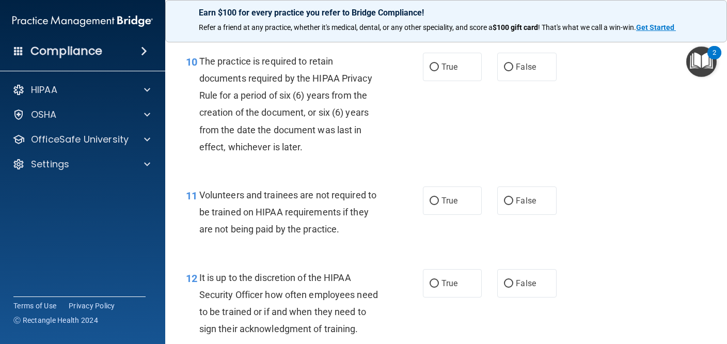
scroll to position [1121, 0]
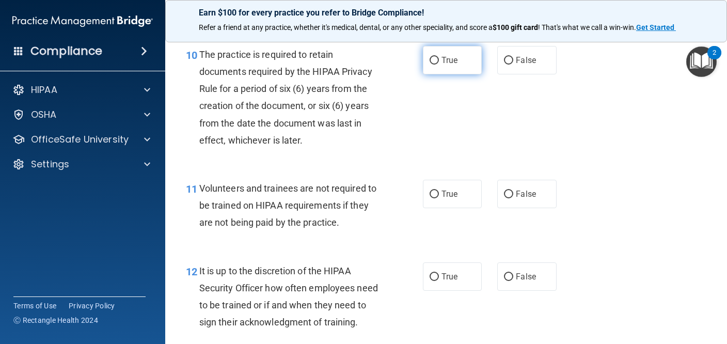
click at [458, 74] on label "True" at bounding box center [452, 60] width 59 height 28
click at [439, 65] on input "True" at bounding box center [434, 61] width 9 height 8
radio input "true"
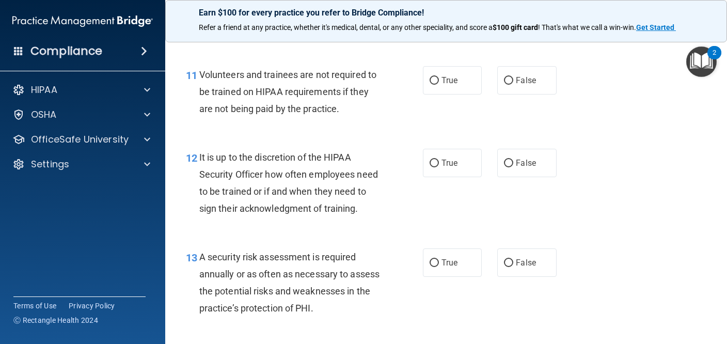
scroll to position [1237, 0]
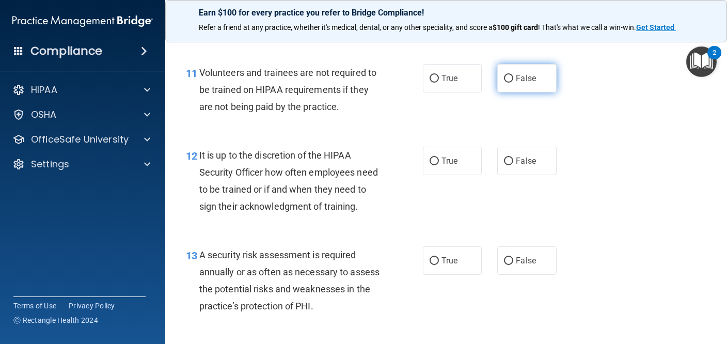
click at [537, 92] on label "False" at bounding box center [526, 78] width 59 height 28
click at [513, 83] on input "False" at bounding box center [508, 79] width 9 height 8
radio input "true"
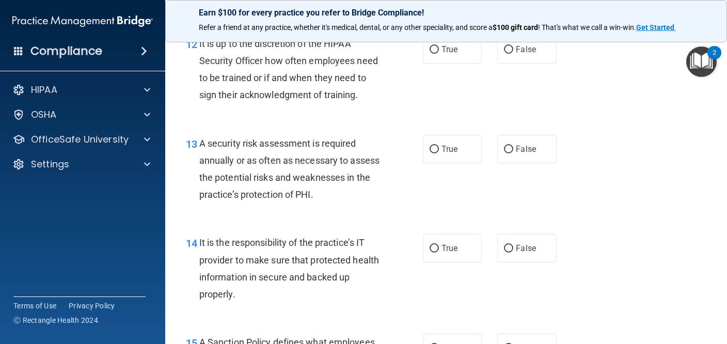
scroll to position [1344, 0]
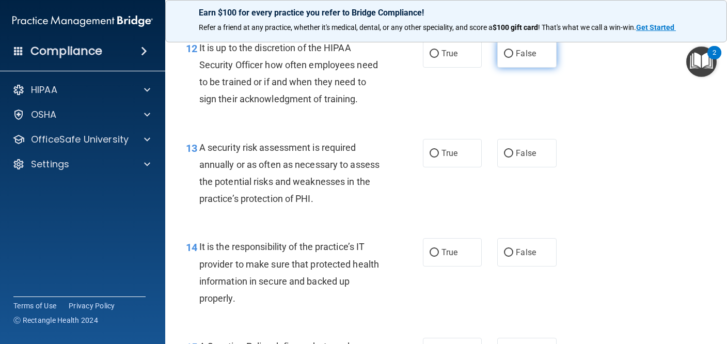
click at [543, 63] on label "False" at bounding box center [526, 53] width 59 height 28
click at [513, 58] on input "False" at bounding box center [508, 54] width 9 height 8
radio input "true"
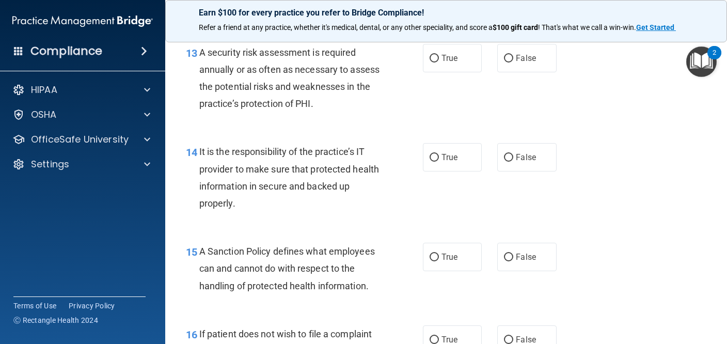
scroll to position [1440, 0]
click at [447, 71] on label "True" at bounding box center [452, 57] width 59 height 28
click at [439, 61] on input "True" at bounding box center [434, 58] width 9 height 8
radio input "true"
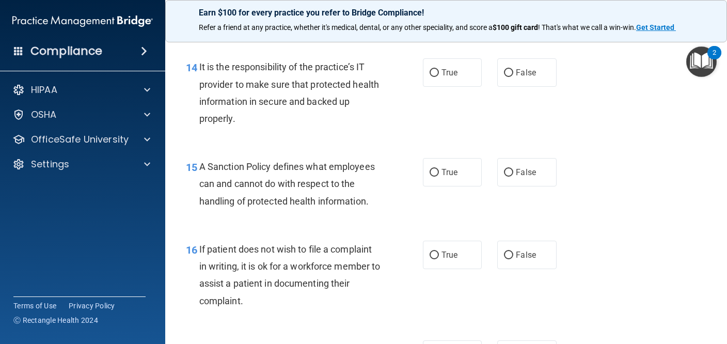
scroll to position [1529, 0]
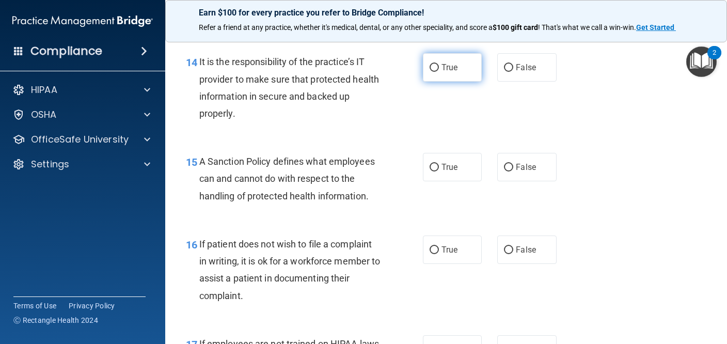
click at [451, 82] on label "True" at bounding box center [452, 67] width 59 height 28
click at [439, 72] on input "True" at bounding box center [434, 68] width 9 height 8
radio input "true"
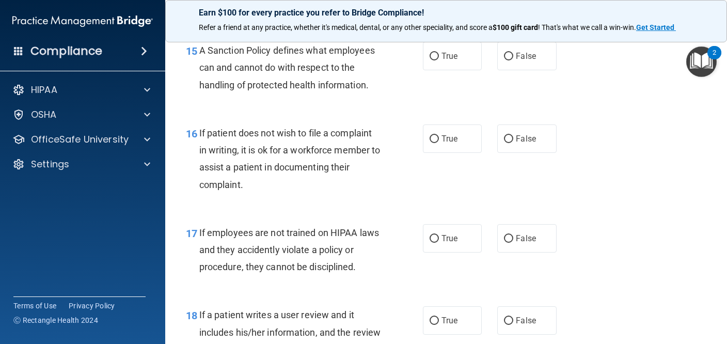
scroll to position [1639, 0]
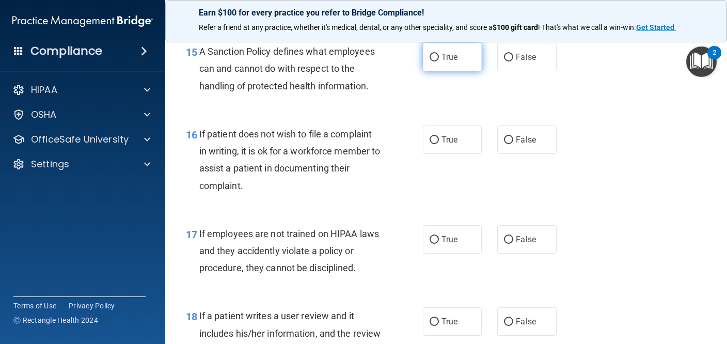
click at [460, 69] on label "True" at bounding box center [452, 57] width 59 height 28
click at [439, 61] on input "True" at bounding box center [434, 58] width 9 height 8
radio input "true"
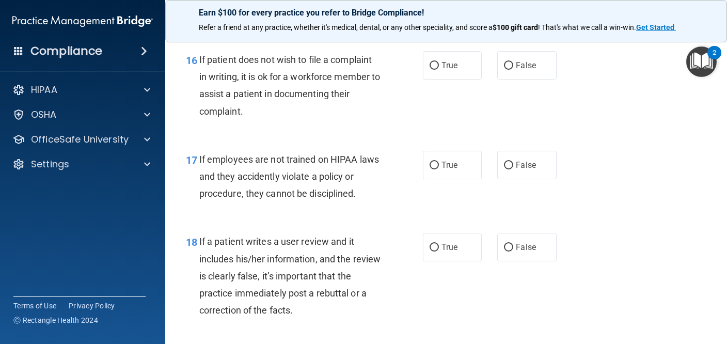
scroll to position [1714, 0]
click at [472, 71] on label "True" at bounding box center [452, 65] width 59 height 28
click at [439, 69] on input "True" at bounding box center [434, 65] width 9 height 8
radio input "true"
click at [453, 179] on label "True" at bounding box center [452, 164] width 59 height 28
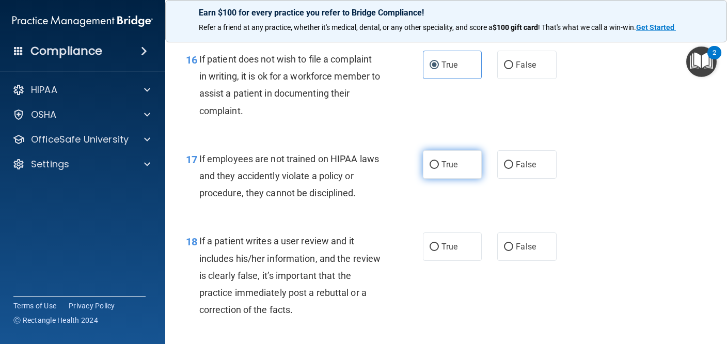
click at [439, 169] on input "True" at bounding box center [434, 165] width 9 height 8
radio input "true"
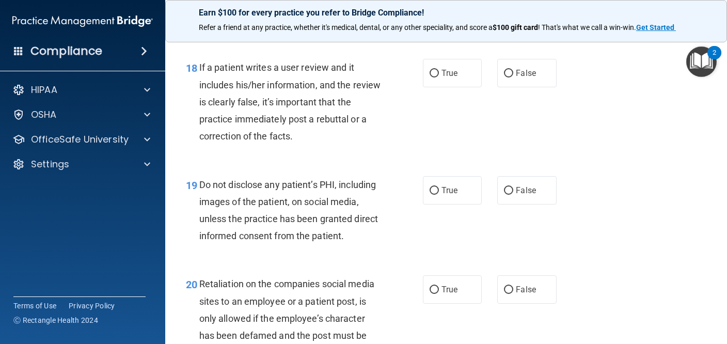
scroll to position [1888, 0]
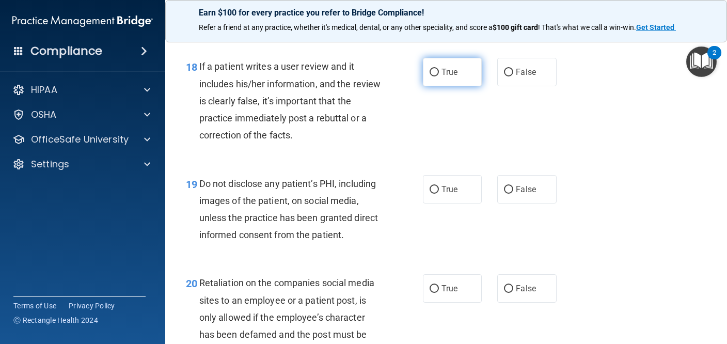
click at [445, 86] on label "True" at bounding box center [452, 72] width 59 height 28
click at [439, 76] on input "True" at bounding box center [434, 73] width 9 height 8
radio input "true"
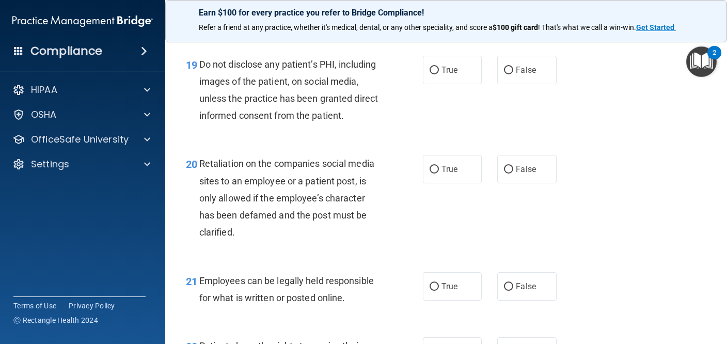
scroll to position [2012, 0]
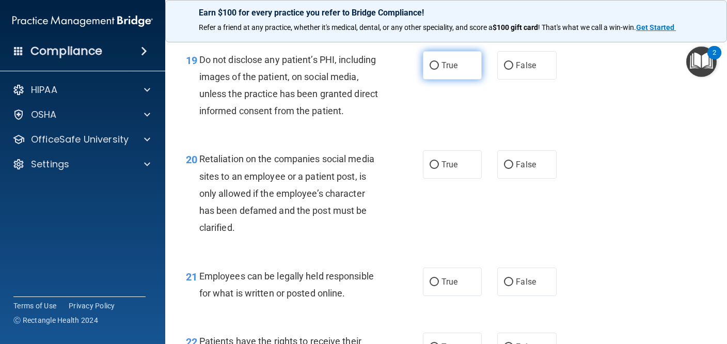
click at [464, 80] on label "True" at bounding box center [452, 65] width 59 height 28
click at [439, 70] on input "True" at bounding box center [434, 66] width 9 height 8
radio input "true"
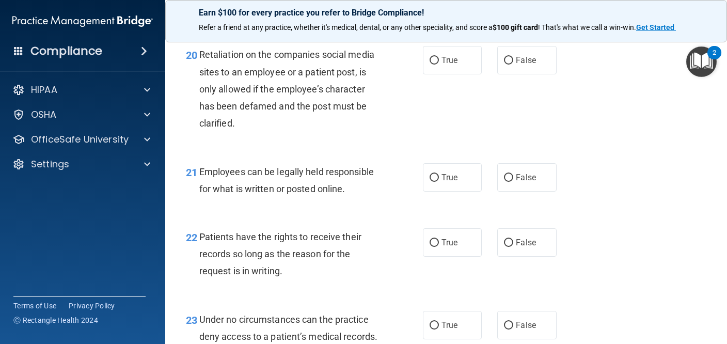
scroll to position [2118, 0]
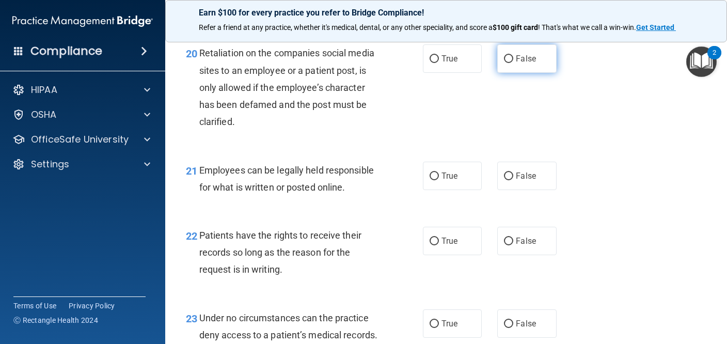
click at [531, 64] on span "False" at bounding box center [526, 59] width 20 height 10
click at [513, 63] on input "False" at bounding box center [508, 59] width 9 height 8
radio input "true"
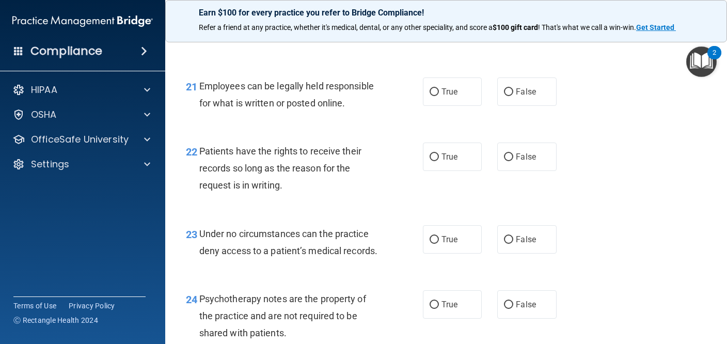
scroll to position [2203, 0]
click at [452, 104] on label "True" at bounding box center [452, 91] width 59 height 28
click at [439, 96] on input "True" at bounding box center [434, 92] width 9 height 8
radio input "true"
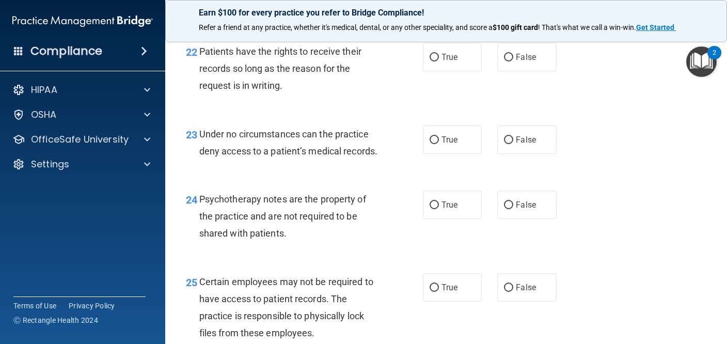
scroll to position [2304, 0]
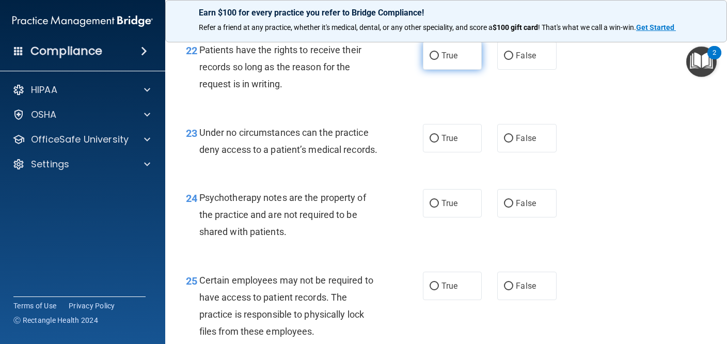
click at [462, 67] on label "True" at bounding box center [452, 55] width 59 height 28
click at [439, 60] on input "True" at bounding box center [434, 56] width 9 height 8
radio input "true"
click at [515, 70] on label "False" at bounding box center [526, 55] width 59 height 28
click at [513, 60] on input "False" at bounding box center [508, 56] width 9 height 8
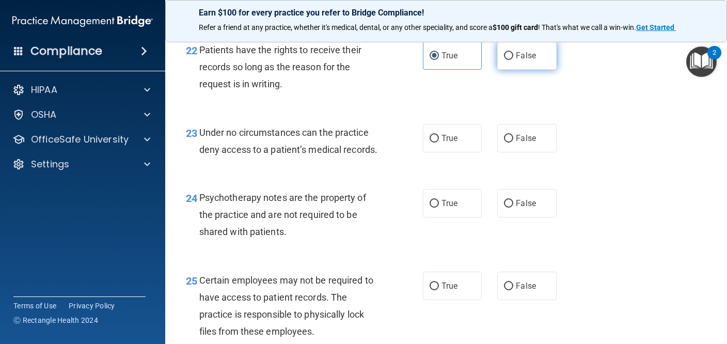
radio input "true"
radio input "false"
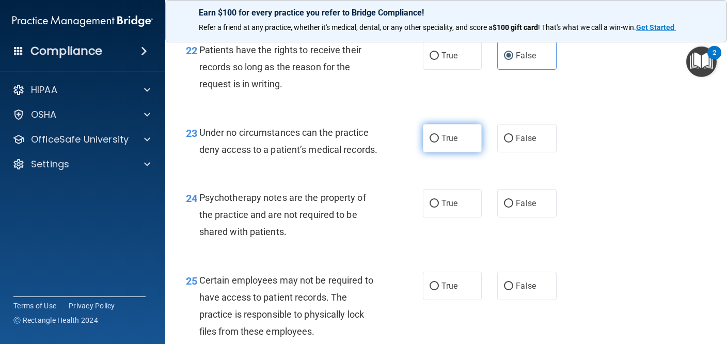
click at [459, 139] on label "True" at bounding box center [452, 138] width 59 height 28
click at [439, 139] on input "True" at bounding box center [434, 139] width 9 height 8
radio input "true"
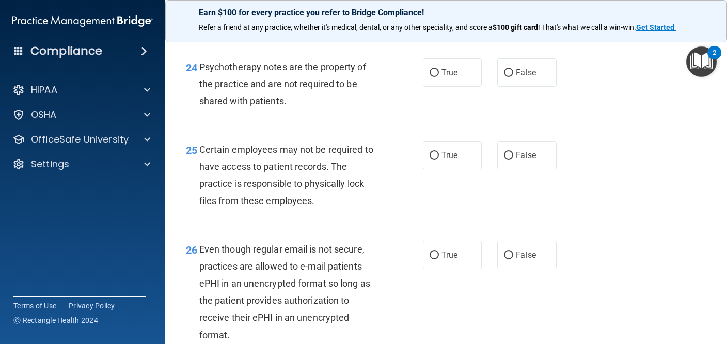
scroll to position [2438, 0]
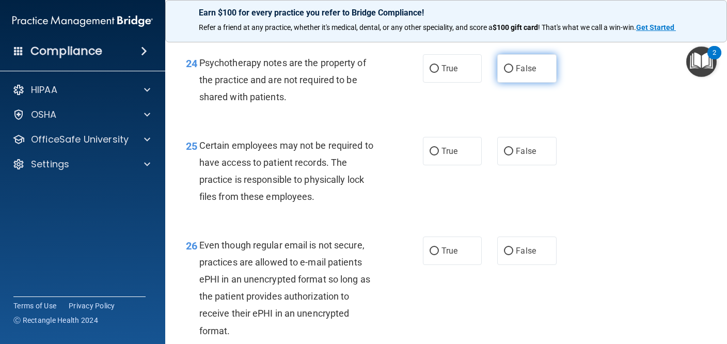
click at [519, 73] on span "False" at bounding box center [526, 69] width 20 height 10
click at [513, 73] on input "False" at bounding box center [508, 69] width 9 height 8
radio input "true"
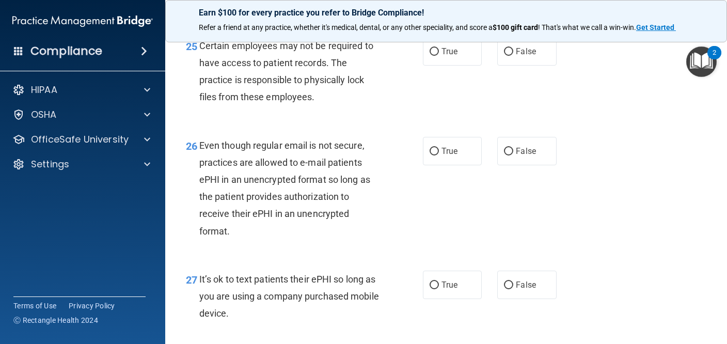
scroll to position [2538, 0]
click at [466, 65] on label "True" at bounding box center [452, 51] width 59 height 28
click at [439, 55] on input "True" at bounding box center [434, 52] width 9 height 8
radio input "true"
click at [452, 150] on span "True" at bounding box center [449, 151] width 16 height 10
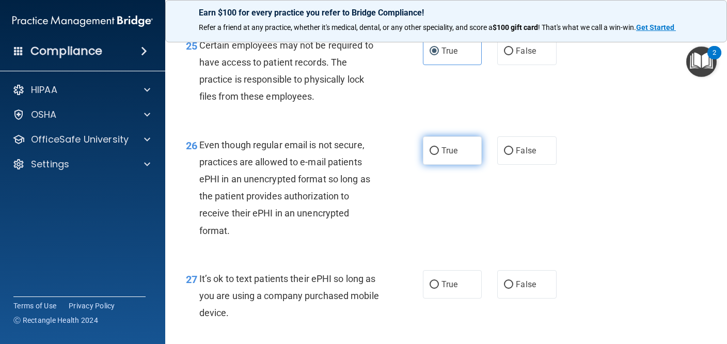
click at [439, 150] on input "True" at bounding box center [434, 151] width 9 height 8
radio input "true"
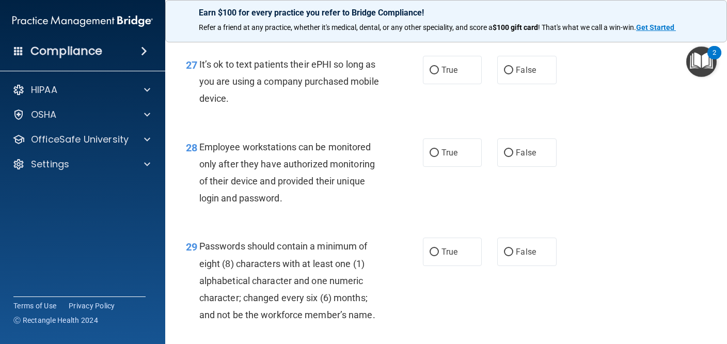
scroll to position [2755, 0]
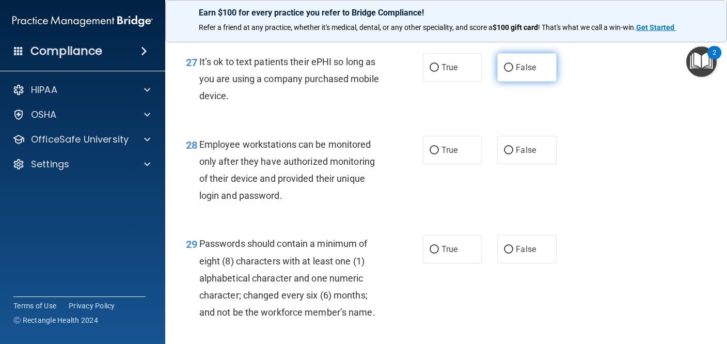
click at [525, 77] on label "False" at bounding box center [526, 67] width 59 height 28
click at [513, 72] on input "False" at bounding box center [508, 68] width 9 height 8
radio input "true"
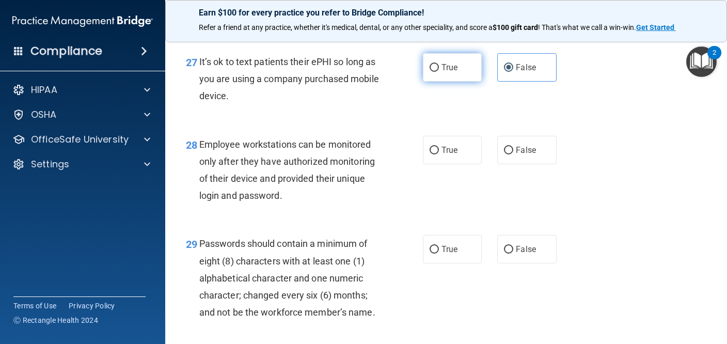
click at [438, 82] on label "True" at bounding box center [452, 67] width 59 height 28
click at [438, 72] on input "True" at bounding box center [434, 68] width 9 height 8
radio input "true"
radio input "false"
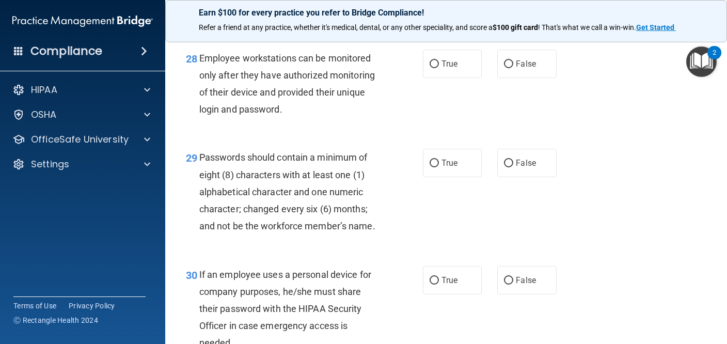
scroll to position [2839, 0]
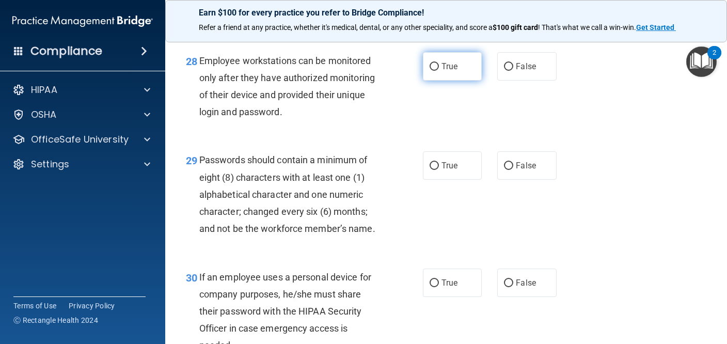
click at [455, 71] on span "True" at bounding box center [449, 66] width 16 height 10
click at [439, 71] on input "True" at bounding box center [434, 67] width 9 height 8
radio input "true"
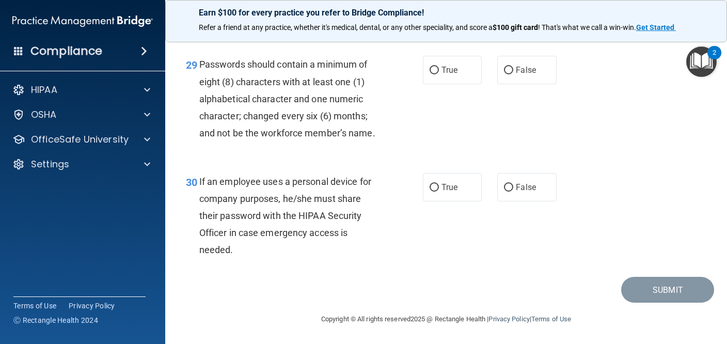
scroll to position [2937, 0]
click at [455, 71] on span "True" at bounding box center [449, 70] width 16 height 10
click at [439, 71] on input "True" at bounding box center [434, 71] width 9 height 8
radio input "true"
click at [468, 192] on label "True" at bounding box center [452, 187] width 59 height 28
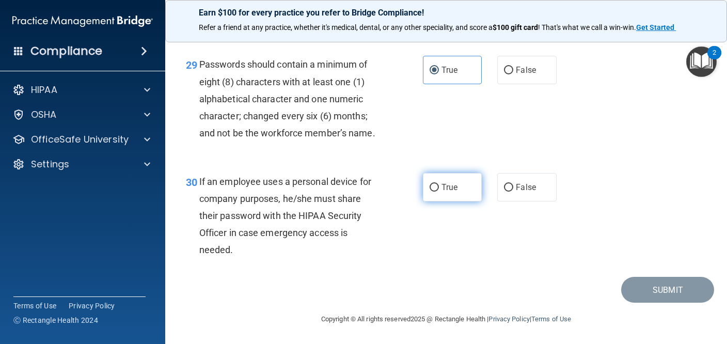
click at [439, 192] on input "True" at bounding box center [434, 188] width 9 height 8
radio input "true"
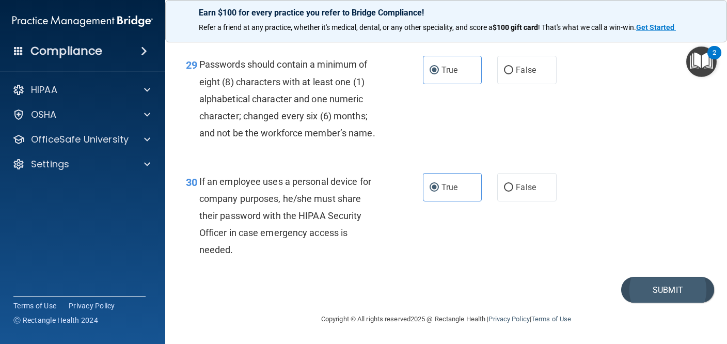
click at [689, 283] on button "Submit" at bounding box center [667, 290] width 93 height 26
click at [677, 289] on button "Submit" at bounding box center [667, 290] width 93 height 26
click at [675, 290] on button "Submit" at bounding box center [667, 290] width 93 height 26
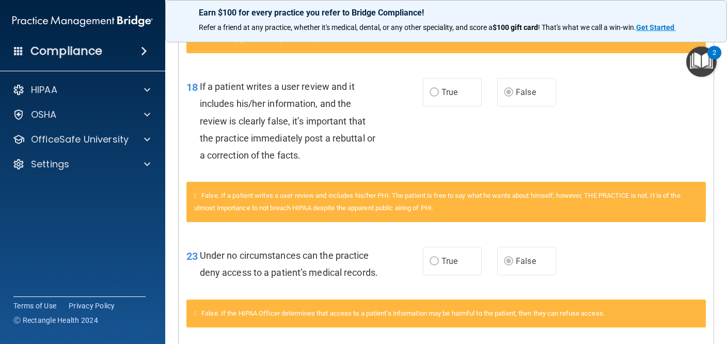
scroll to position [1346, 0]
